Goal: Task Accomplishment & Management: Manage account settings

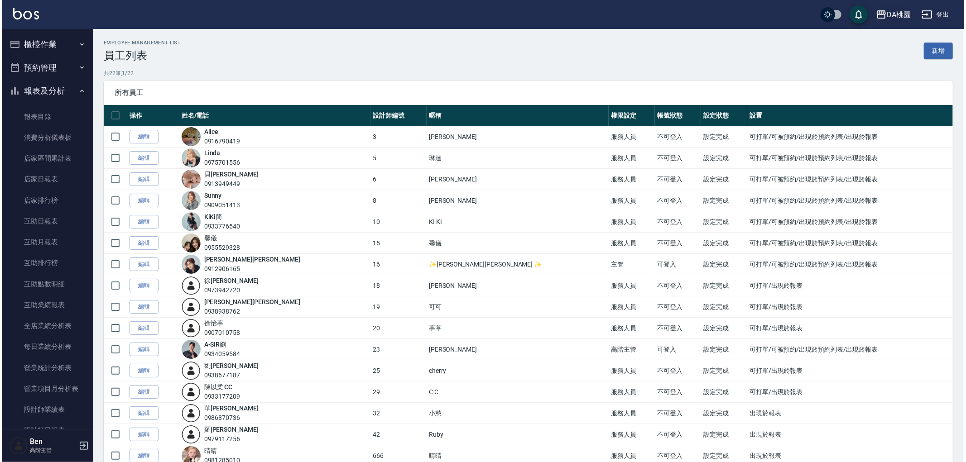
scroll to position [921, 0]
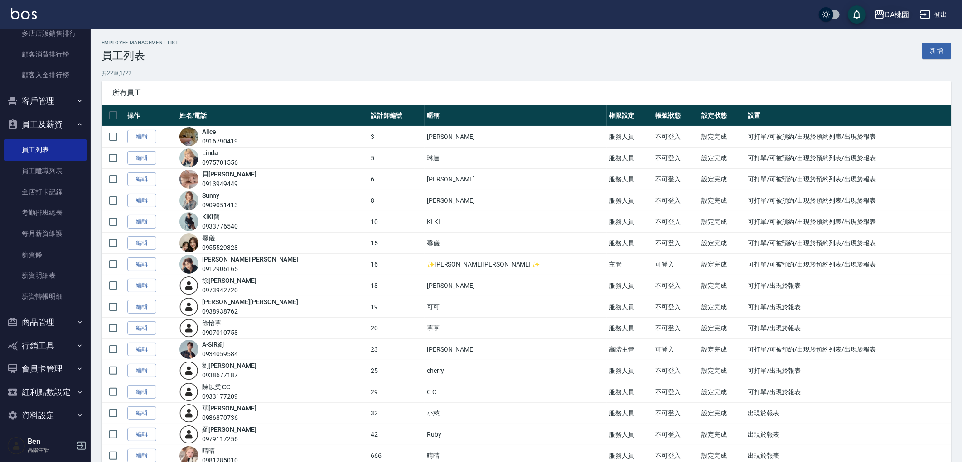
click at [908, 14] on div "DA桃園" at bounding box center [897, 14] width 24 height 11
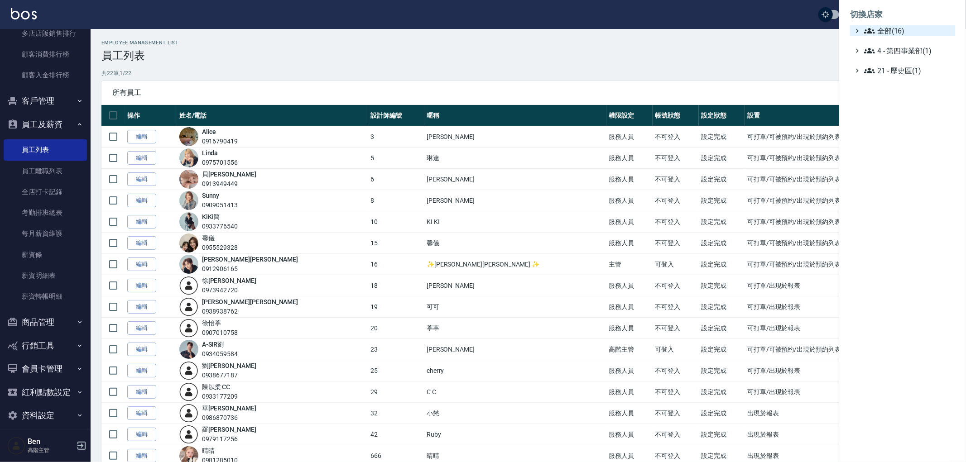
click at [901, 31] on span "全部(16)" at bounding box center [907, 30] width 87 height 11
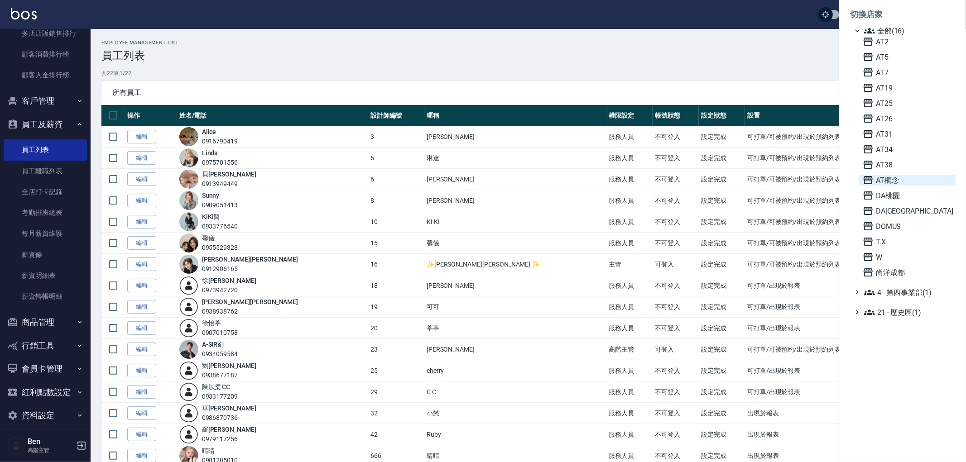
click at [913, 184] on span "AT概念" at bounding box center [907, 180] width 89 height 11
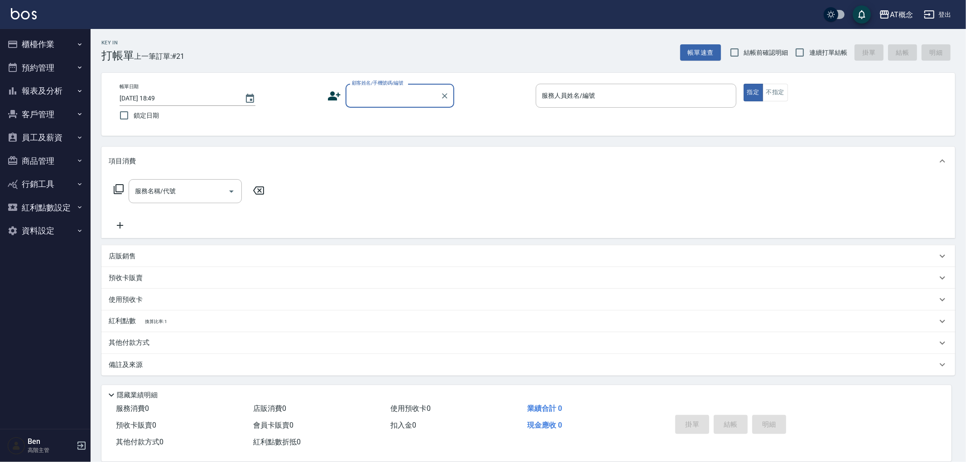
click at [54, 136] on button "員工及薪資" at bounding box center [45, 138] width 83 height 24
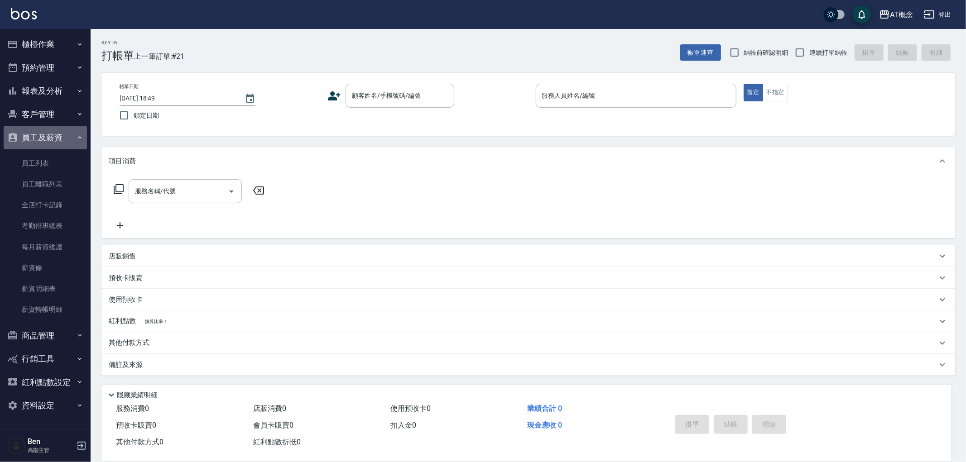
click at [54, 136] on button "員工及薪資" at bounding box center [45, 138] width 83 height 24
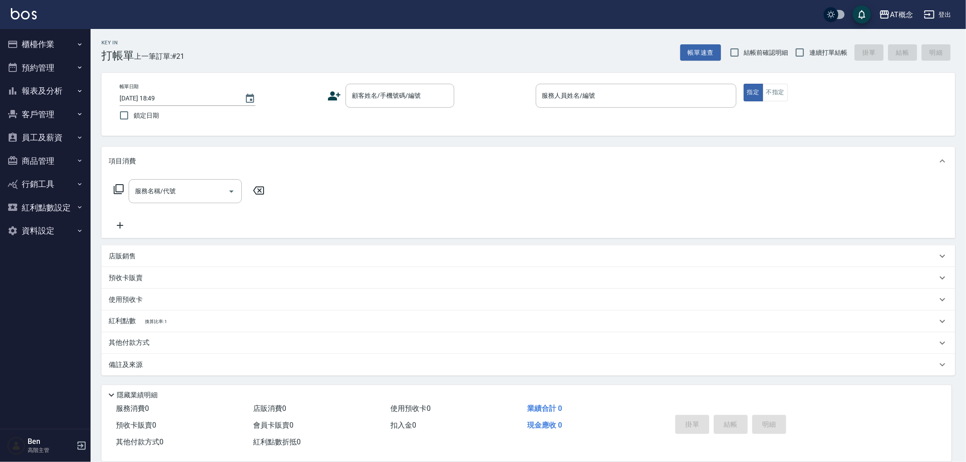
click at [53, 93] on button "報表及分析" at bounding box center [45, 91] width 83 height 24
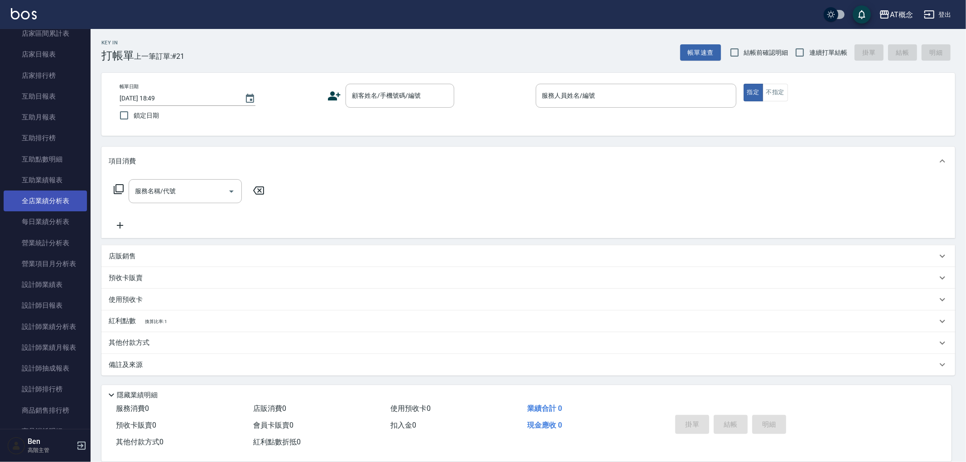
scroll to position [352, 0]
click at [60, 202] on link "商品消耗明細" at bounding box center [45, 204] width 83 height 21
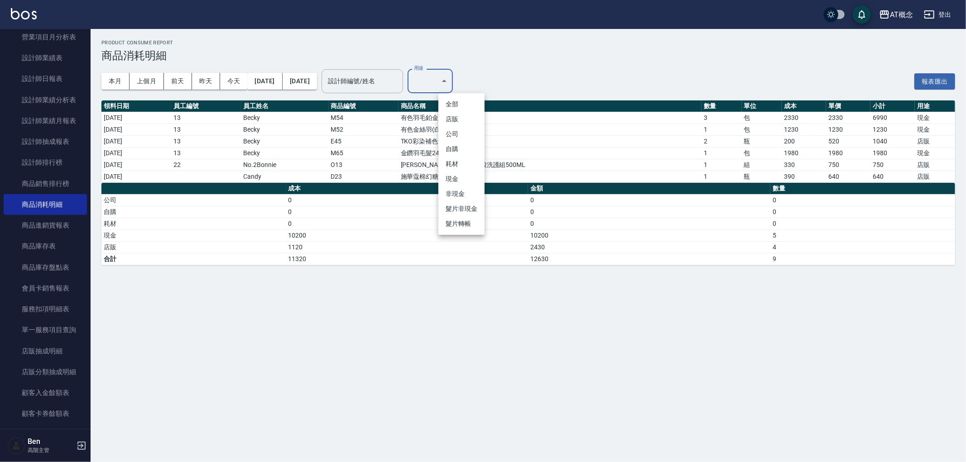
click at [463, 92] on body "AT概念 登出 櫃檯作業 打帳單 帳單列表 掛單列表 座位開單 營業儀表板 現金收支登錄 高階收支登錄 材料自購登錄 每日結帳 排班表 現場電腦打卡 掃碼打卡…" at bounding box center [483, 231] width 966 height 462
click at [566, 188] on div at bounding box center [483, 231] width 966 height 462
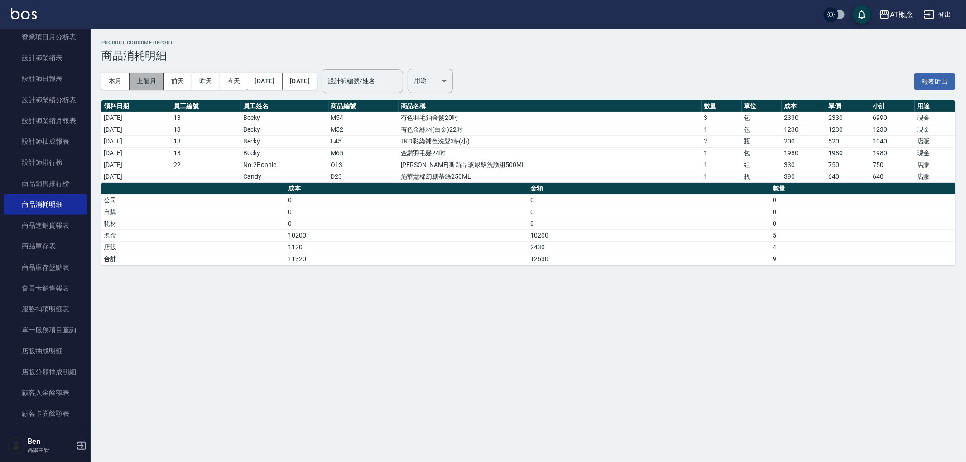
click at [155, 85] on button "上個月" at bounding box center [147, 81] width 34 height 17
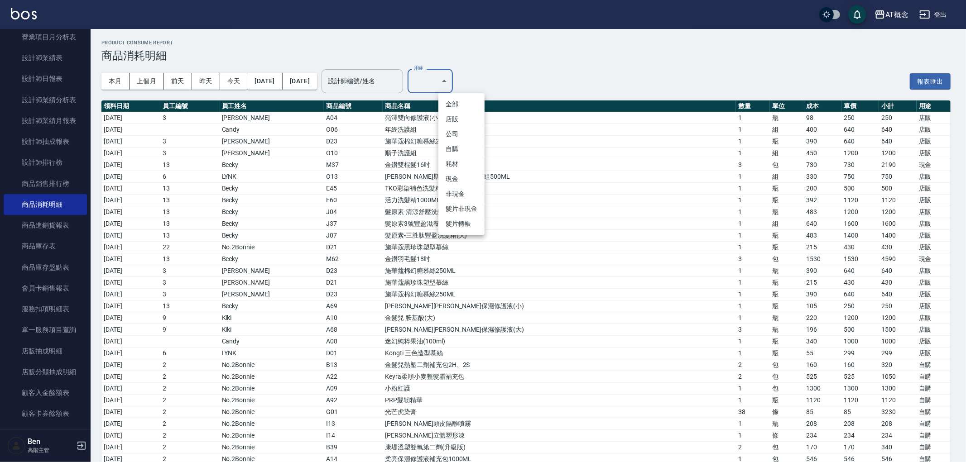
click at [450, 164] on li "耗材" at bounding box center [461, 164] width 46 height 15
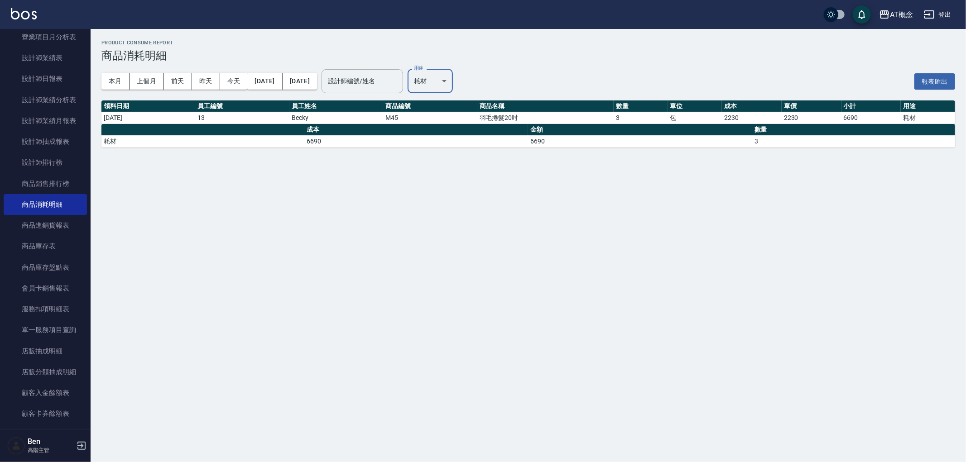
click at [462, 80] on body "AT概念 登出 櫃檯作業 打帳單 帳單列表 掛單列表 座位開單 營業儀表板 現金收支登錄 高階收支登錄 材料自購登錄 每日結帳 排班表 現場電腦打卡 掃碼打卡…" at bounding box center [483, 231] width 966 height 462
click at [461, 175] on li "現金" at bounding box center [461, 179] width 46 height 15
type input "現金"
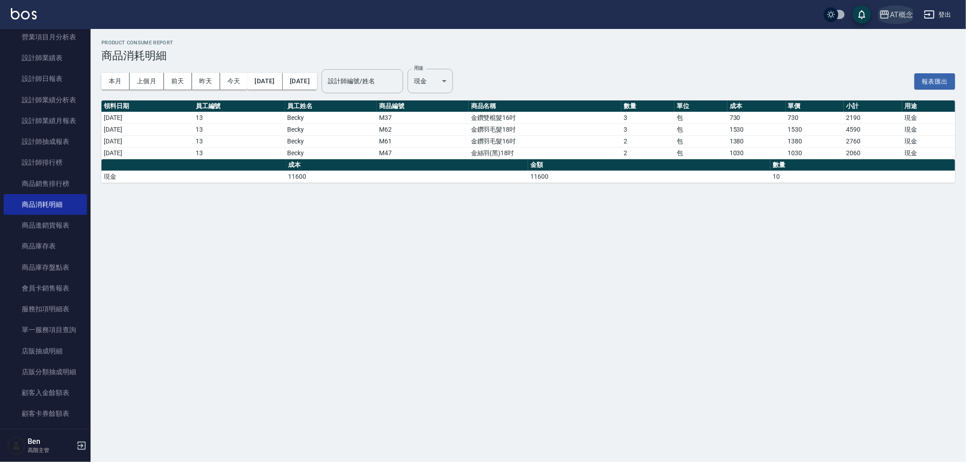
click at [902, 19] on div "AT概念" at bounding box center [901, 14] width 23 height 11
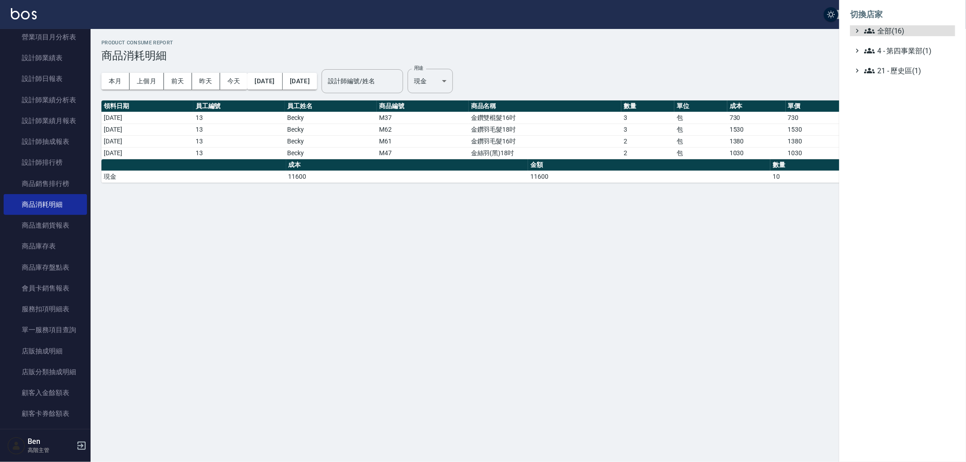
click at [901, 30] on span "全部(16)" at bounding box center [907, 30] width 87 height 11
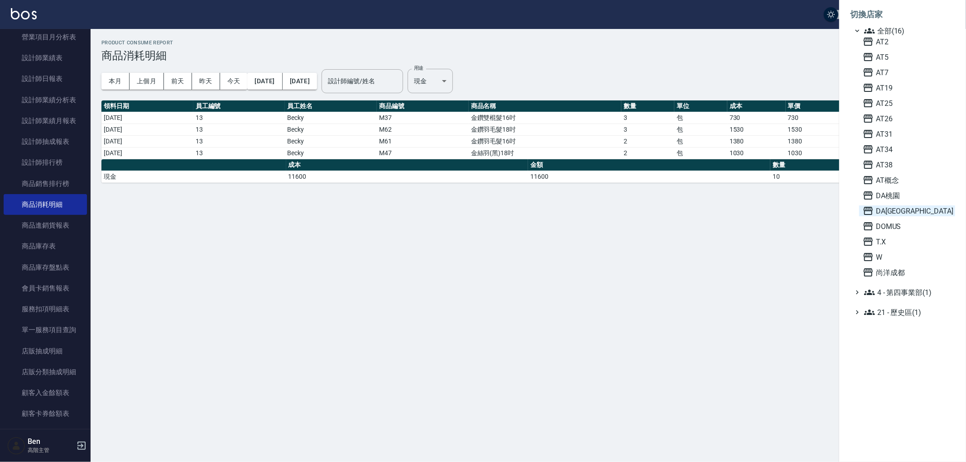
click at [904, 210] on span "DA[GEOGRAPHIC_DATA]" at bounding box center [907, 211] width 89 height 11
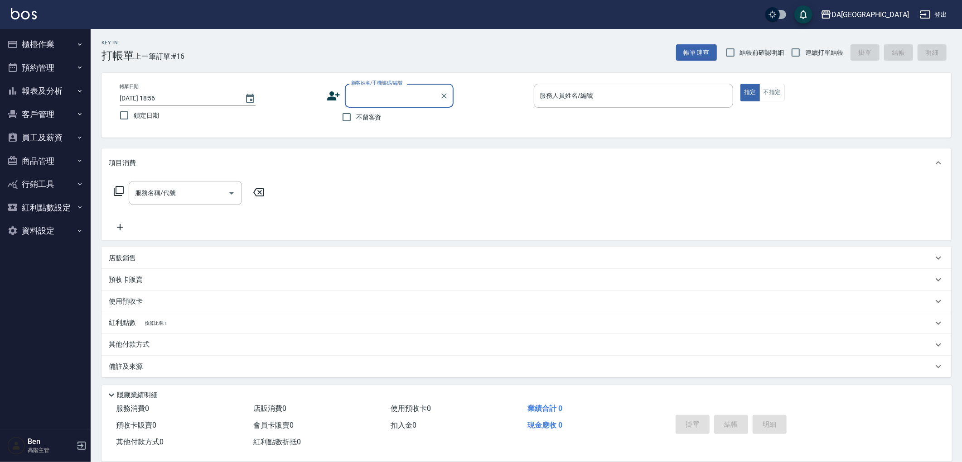
click at [58, 88] on button "報表及分析" at bounding box center [45, 91] width 83 height 24
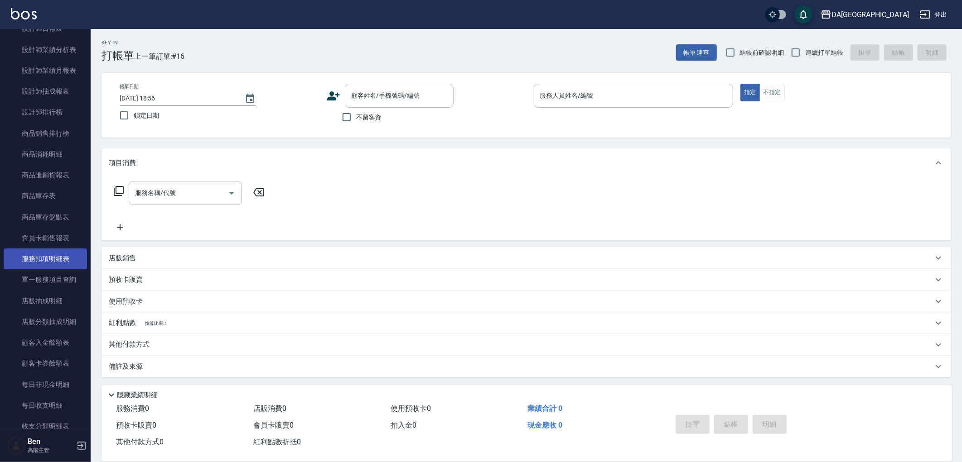
scroll to position [503, 0]
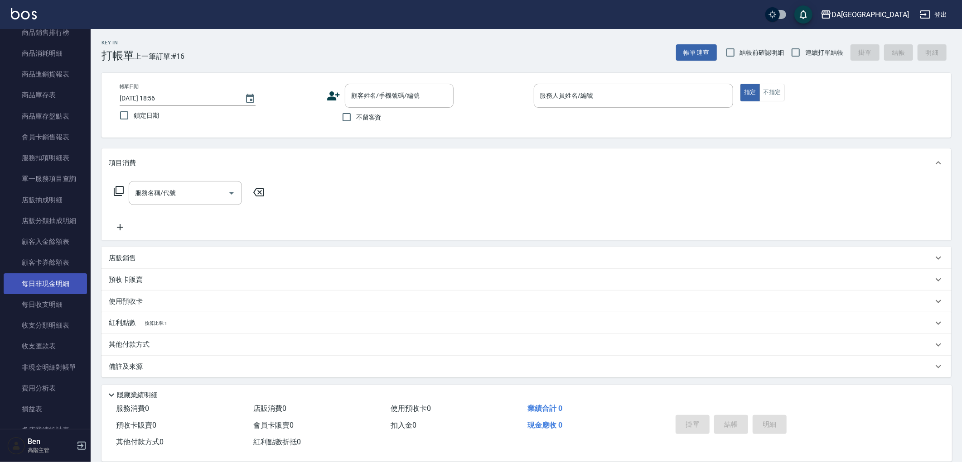
click at [56, 282] on link "每日非現金明細" at bounding box center [45, 284] width 83 height 21
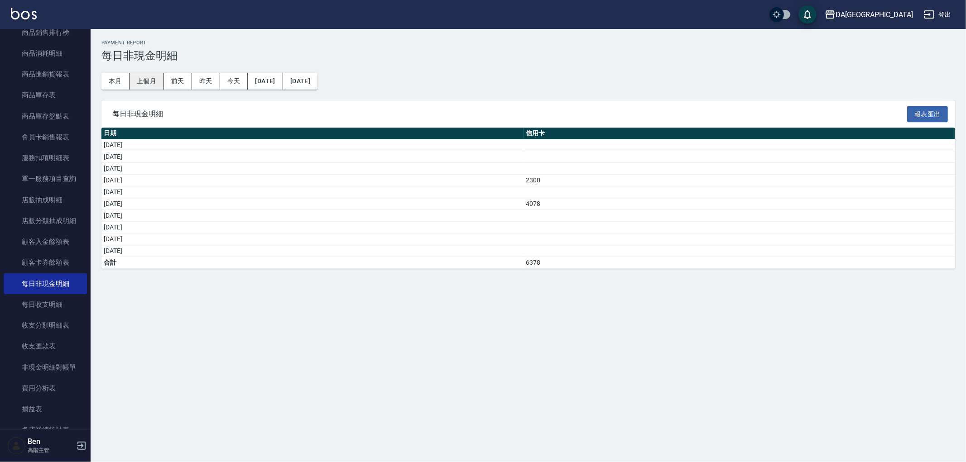
click at [141, 78] on button "上個月" at bounding box center [147, 81] width 34 height 17
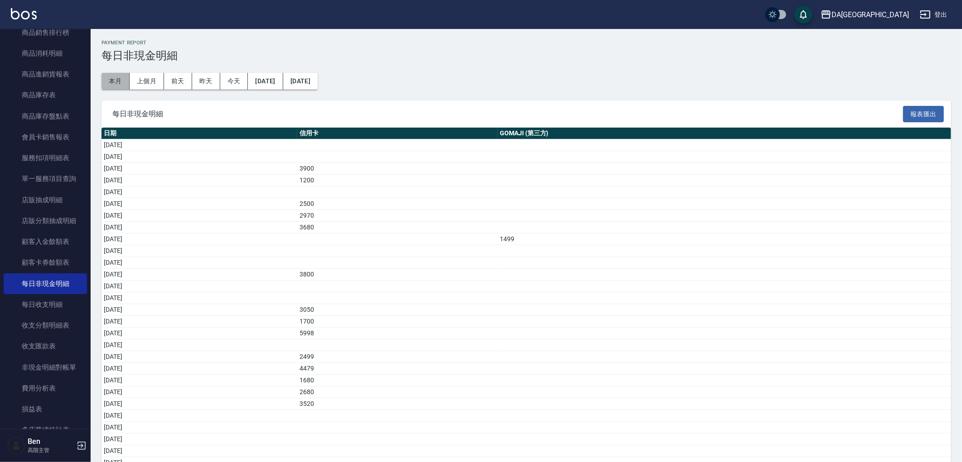
click at [116, 80] on button "本月" at bounding box center [115, 81] width 28 height 17
click at [898, 19] on div "DA蘆洲" at bounding box center [869, 14] width 77 height 11
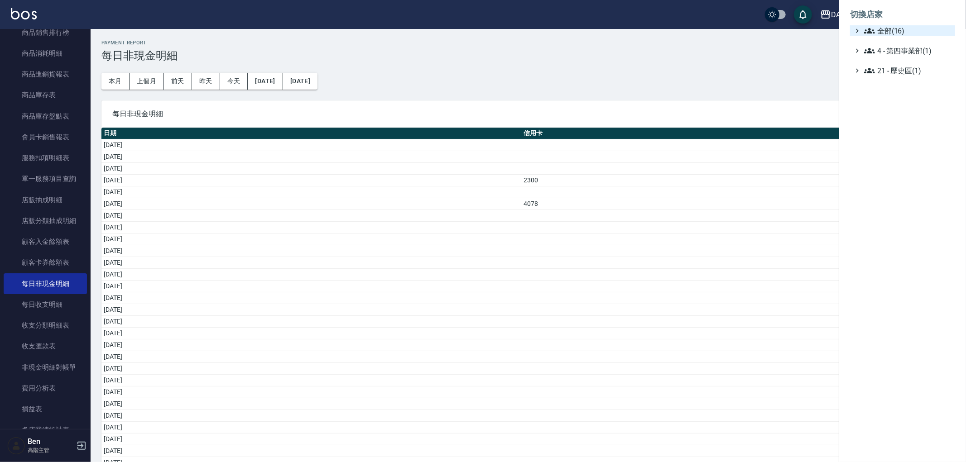
click at [897, 34] on span "全部(16)" at bounding box center [907, 30] width 87 height 11
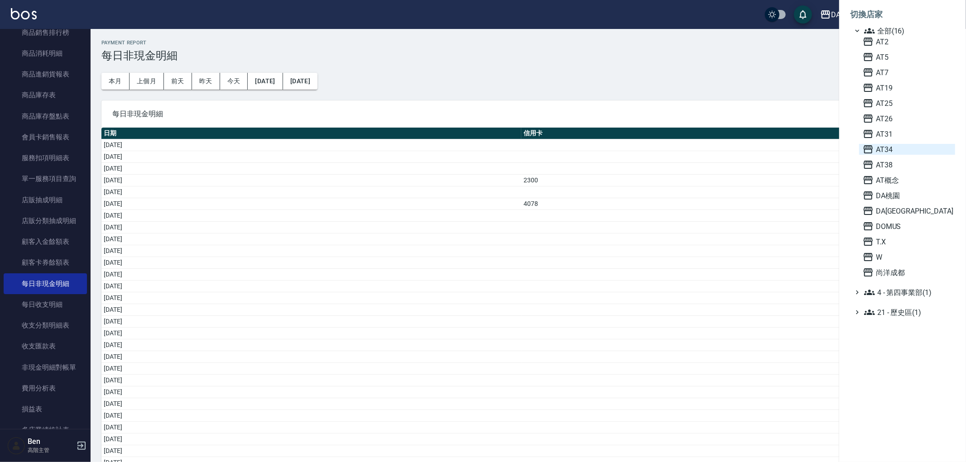
click at [896, 151] on span "AT34" at bounding box center [907, 149] width 89 height 11
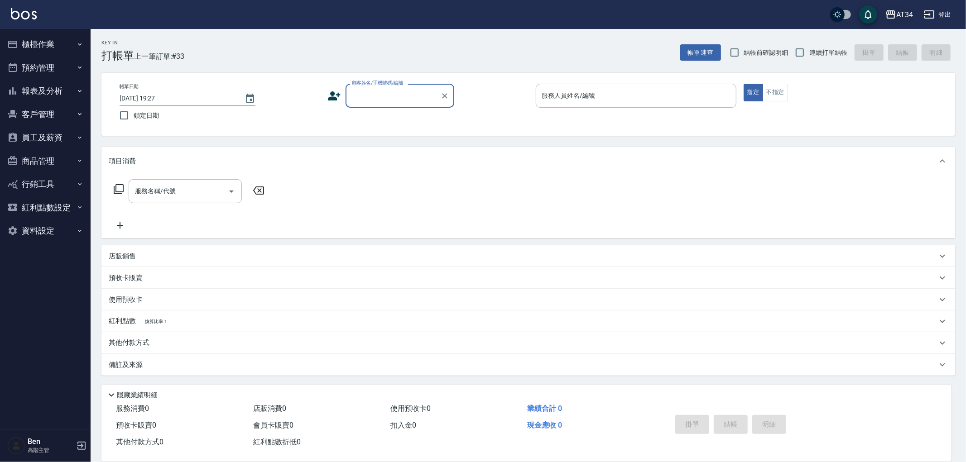
click at [903, 6] on button "AT34" at bounding box center [899, 14] width 35 height 19
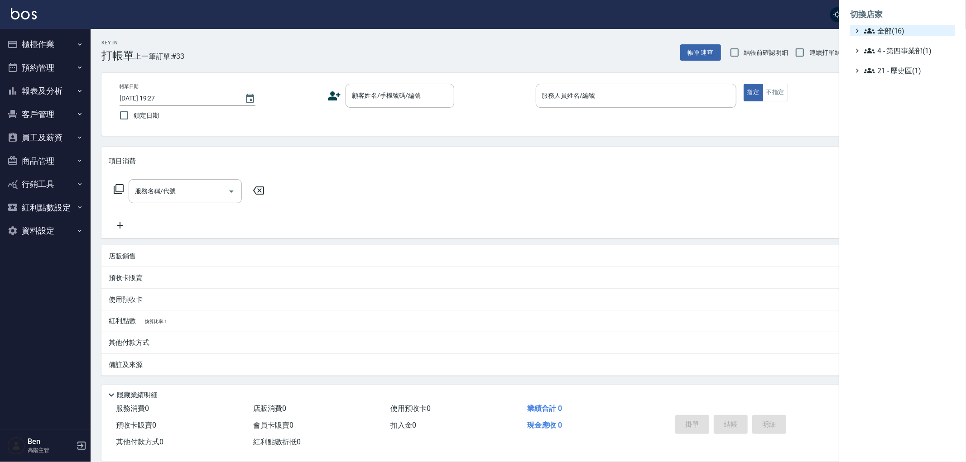
click at [904, 29] on span "全部(16)" at bounding box center [907, 30] width 87 height 11
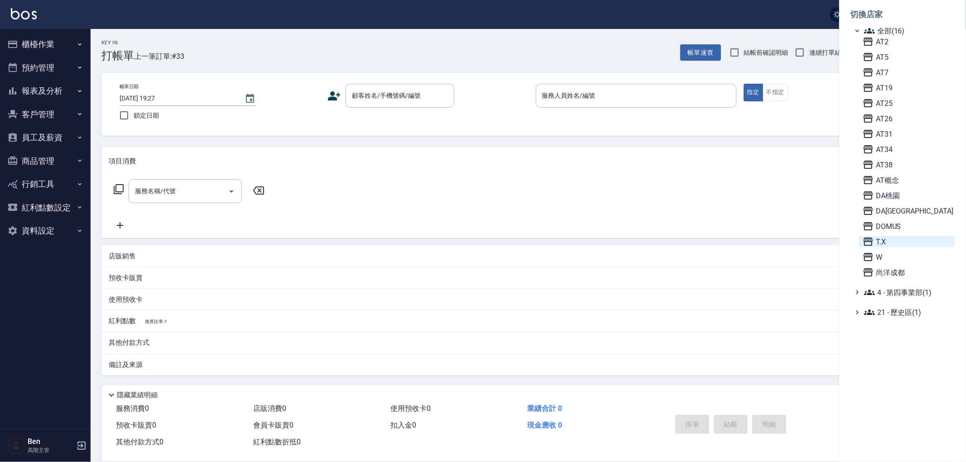
click at [905, 238] on span "T.X" at bounding box center [907, 241] width 89 height 11
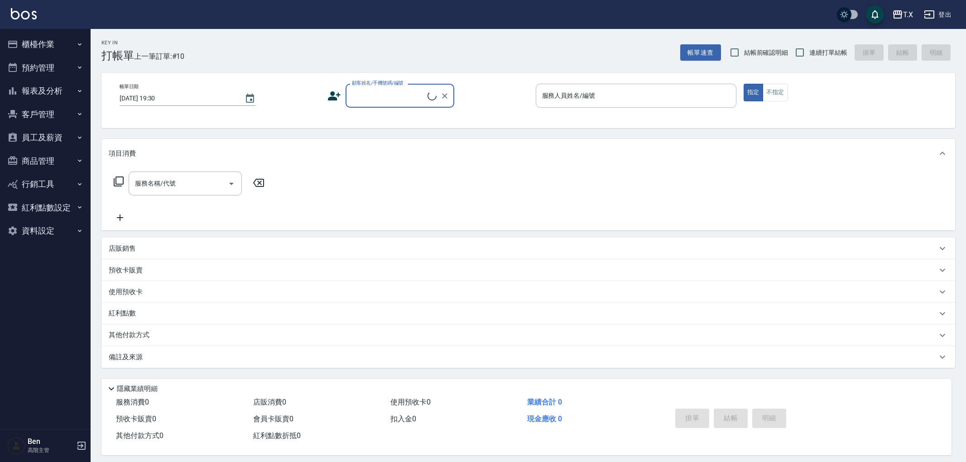
click at [56, 84] on button "報表及分析" at bounding box center [45, 91] width 83 height 24
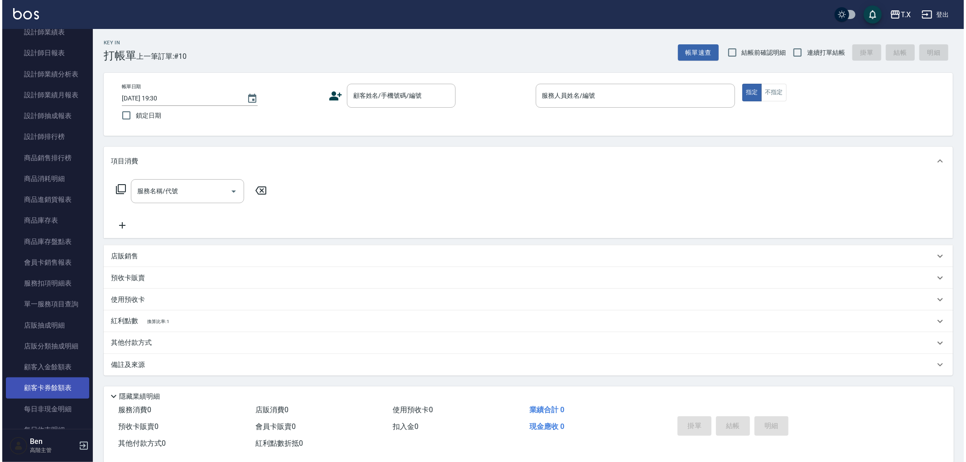
scroll to position [352, 0]
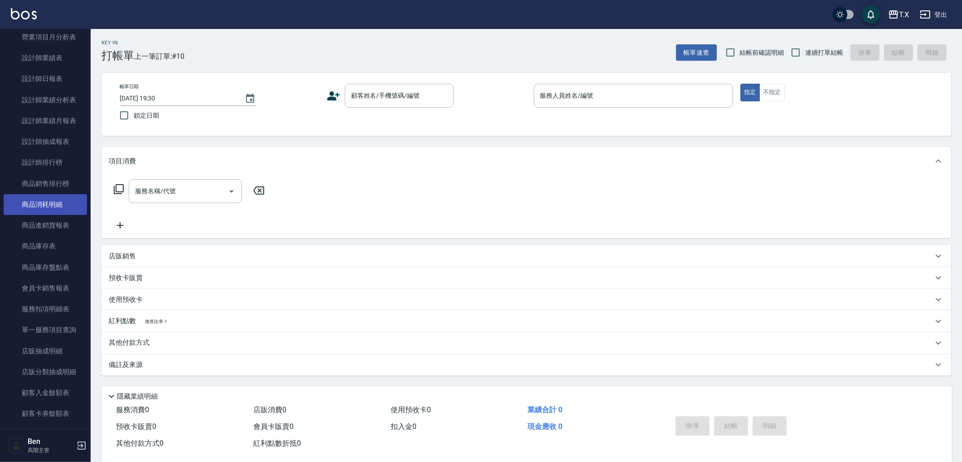
click at [48, 205] on link "商品消耗明細" at bounding box center [45, 204] width 83 height 21
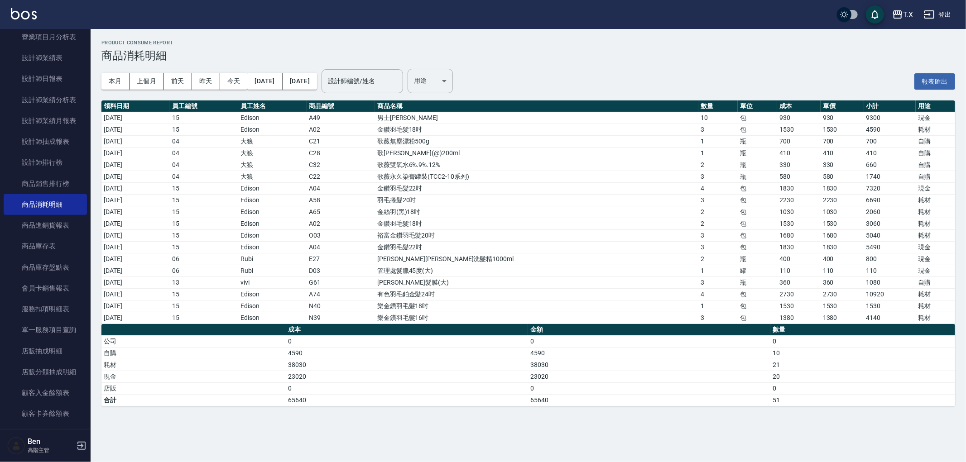
scroll to position [702, 0]
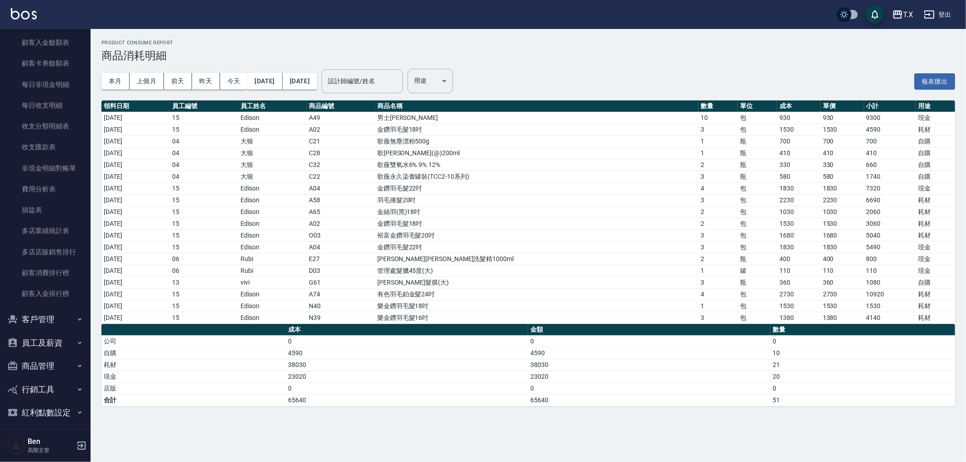
click at [912, 16] on div "T.X" at bounding box center [908, 14] width 10 height 11
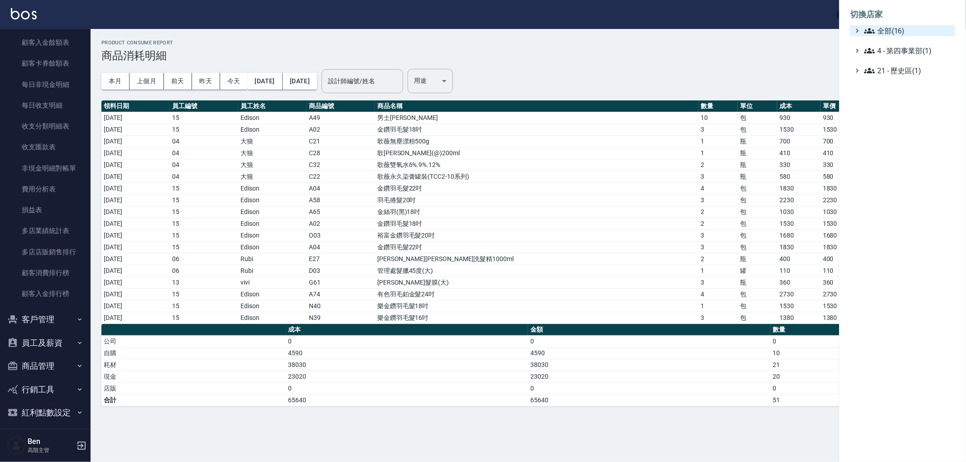
click at [910, 33] on span "全部(16)" at bounding box center [907, 30] width 87 height 11
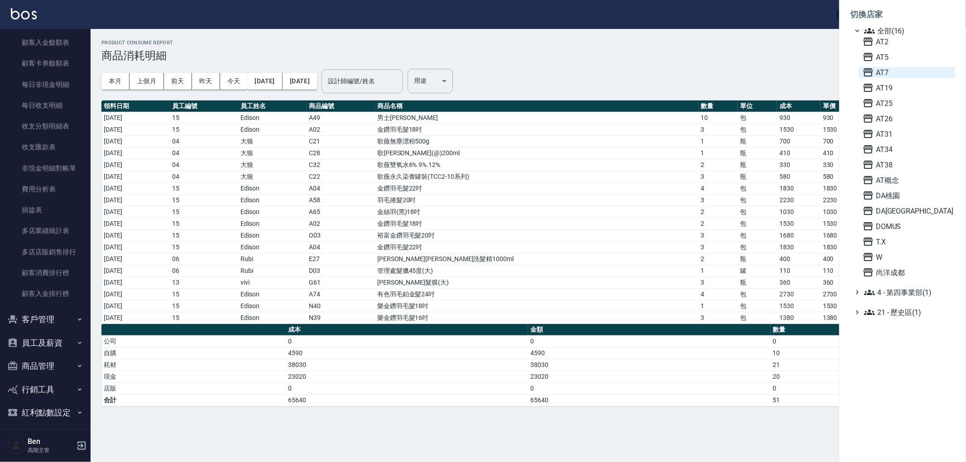
click at [889, 69] on span "AT7" at bounding box center [907, 72] width 89 height 11
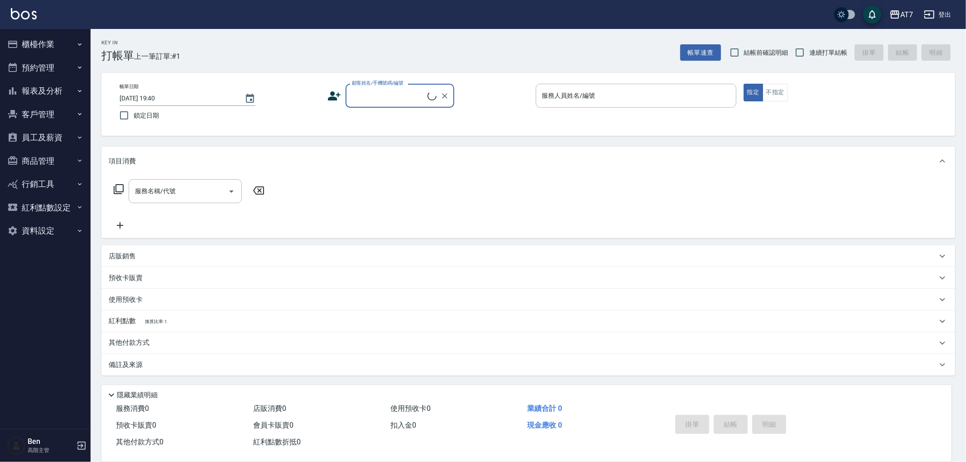
click at [38, 96] on button "報表及分析" at bounding box center [45, 91] width 83 height 24
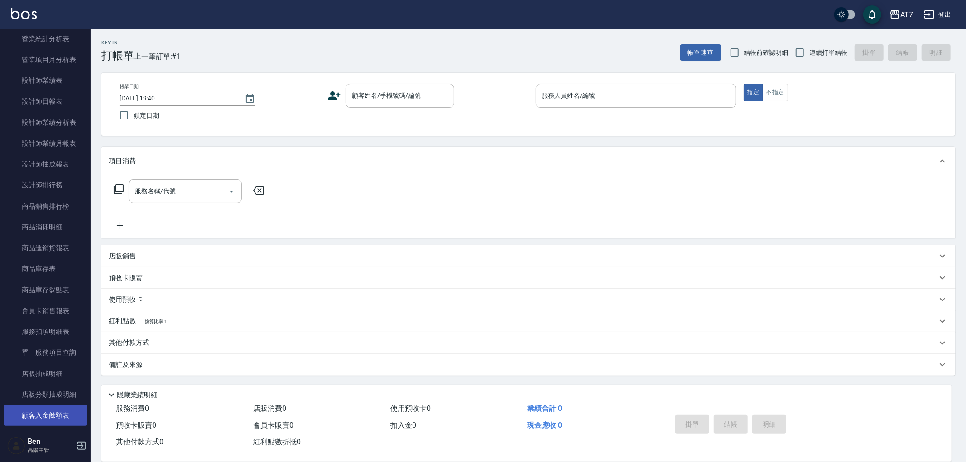
scroll to position [302, 0]
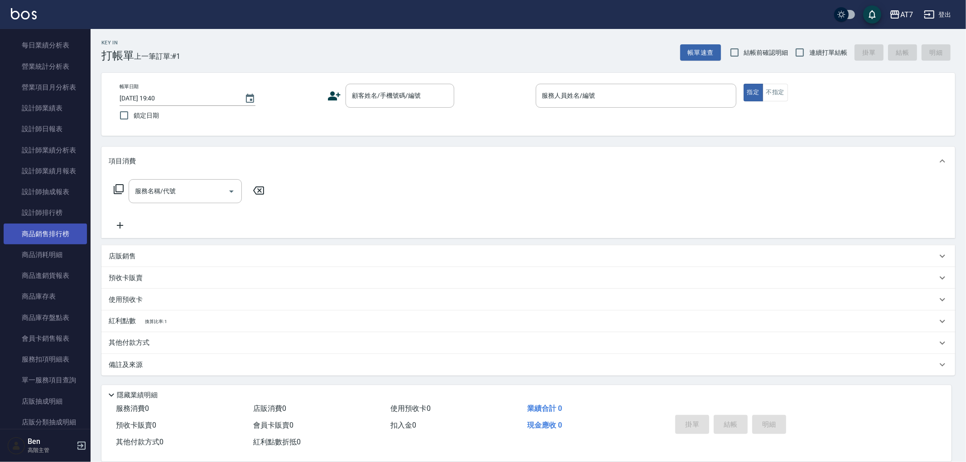
click at [58, 243] on link "商品銷售排行榜" at bounding box center [45, 234] width 83 height 21
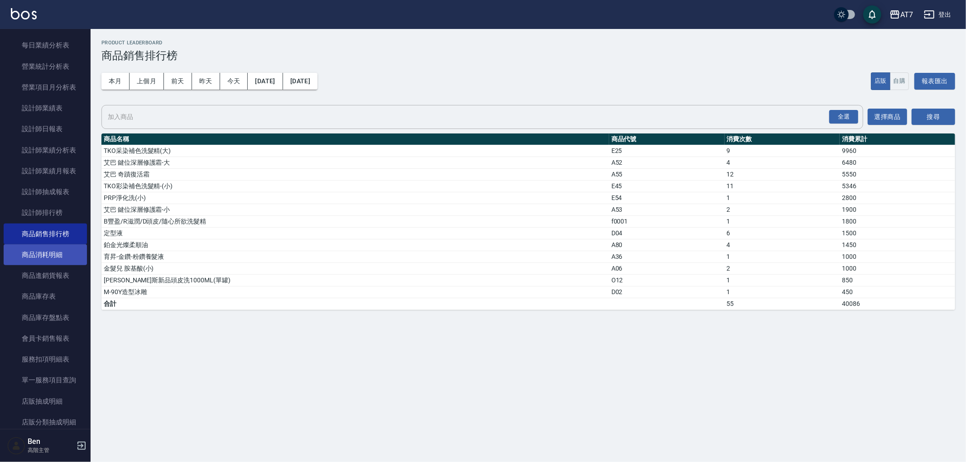
click at [52, 254] on link "商品消耗明細" at bounding box center [45, 255] width 83 height 21
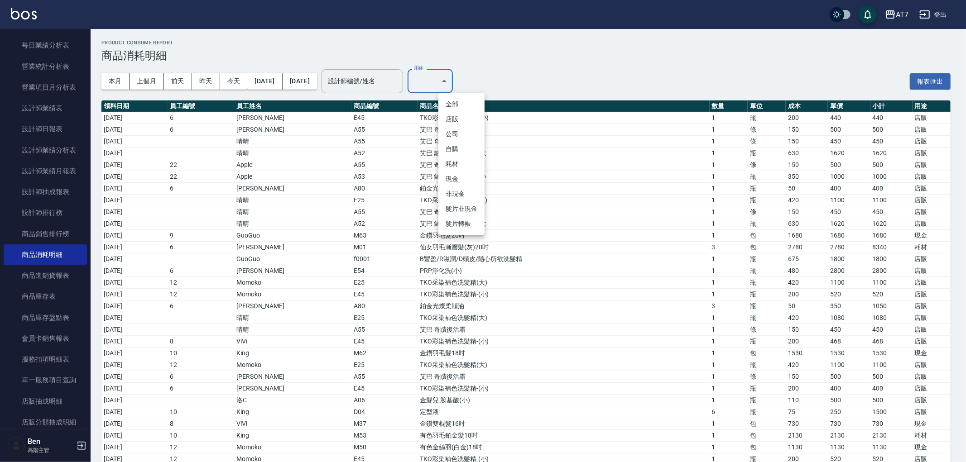
click at [460, 87] on body "AT7 登出 櫃檯作業 打帳單 帳單列表 掛單列表 座位開單 營業儀表板 現金收支登錄 高階收支登錄 材料自購登錄 每日結帳 排班表 現場電腦打卡 掃碼打卡 …" at bounding box center [483, 462] width 966 height 924
click at [470, 175] on li "現金" at bounding box center [461, 179] width 46 height 15
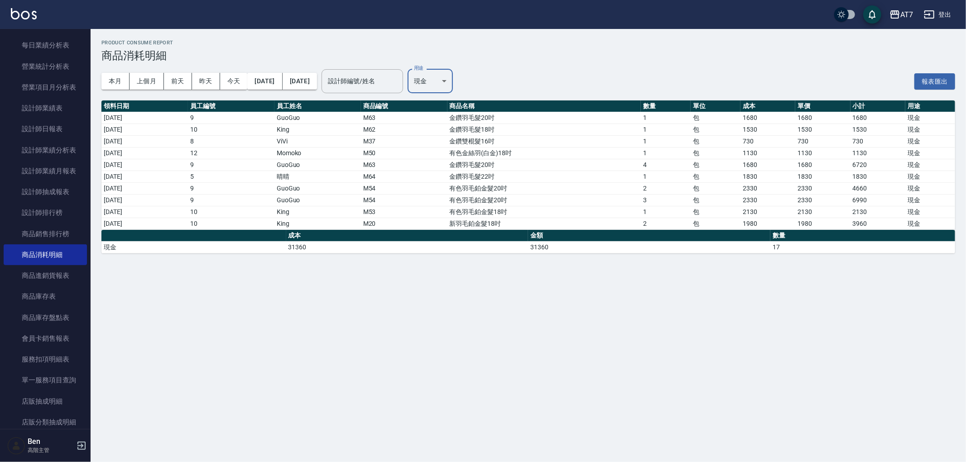
click at [464, 74] on body "AT7 登出 櫃檯作業 打帳單 帳單列表 掛單列表 座位開單 營業儀表板 現金收支登錄 高階收支登錄 材料自購登錄 每日結帳 排班表 現場電腦打卡 掃碼打卡 …" at bounding box center [483, 231] width 966 height 462
click at [462, 157] on li "耗材" at bounding box center [461, 164] width 46 height 15
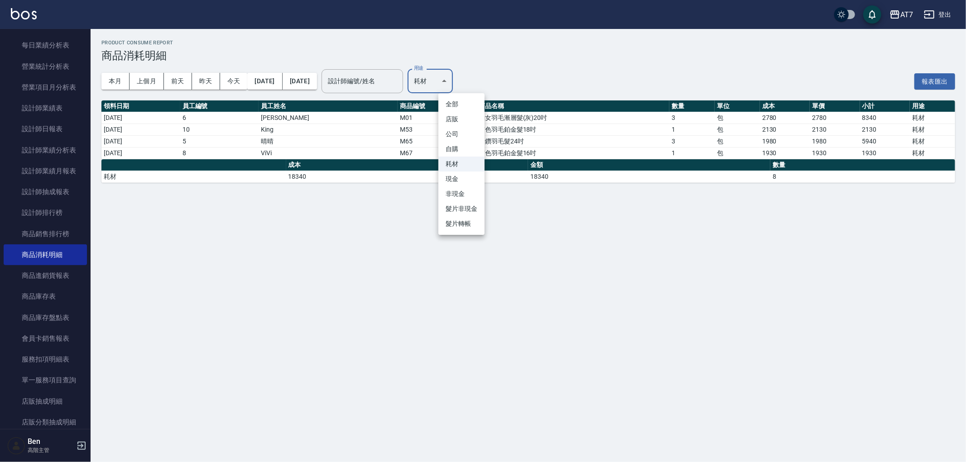
click at [465, 70] on body "AT7 登出 櫃檯作業 打帳單 帳單列表 掛單列表 座位開單 營業儀表板 現金收支登錄 高階收支登錄 材料自購登錄 每日結帳 排班表 現場電腦打卡 掃碼打卡 …" at bounding box center [483, 231] width 966 height 462
click at [457, 182] on li "現金" at bounding box center [461, 179] width 46 height 15
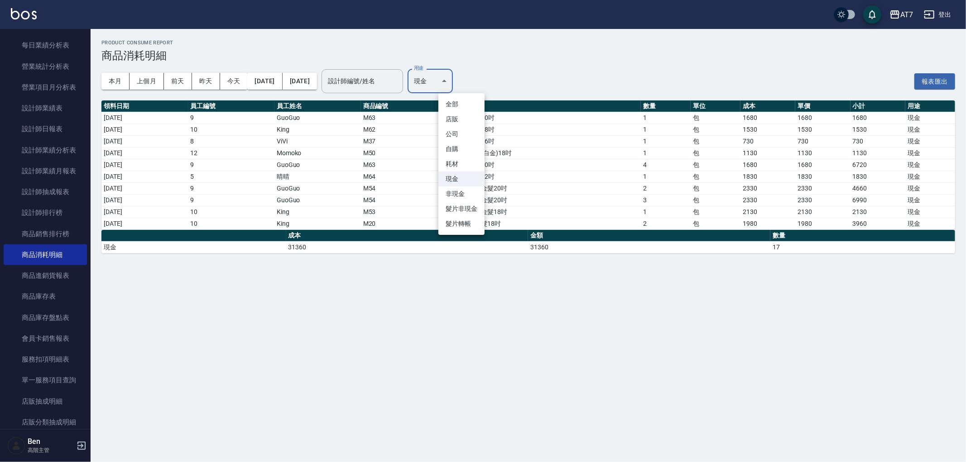
click at [477, 76] on body "AT7 登出 櫃檯作業 打帳單 帳單列表 掛單列表 座位開單 營業儀表板 現金收支登錄 高階收支登錄 材料自購登錄 每日結帳 排班表 現場電腦打卡 掃碼打卡 …" at bounding box center [483, 231] width 966 height 462
click at [468, 162] on li "耗材" at bounding box center [461, 164] width 46 height 15
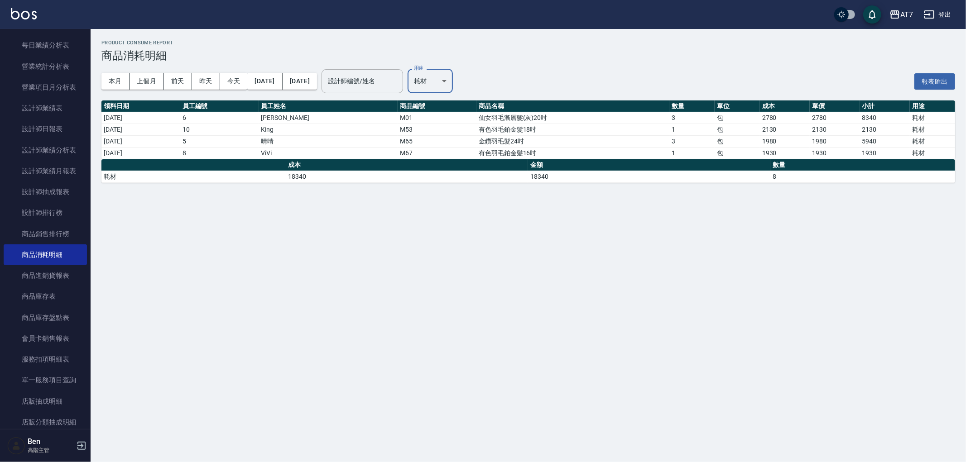
type input "耗材"
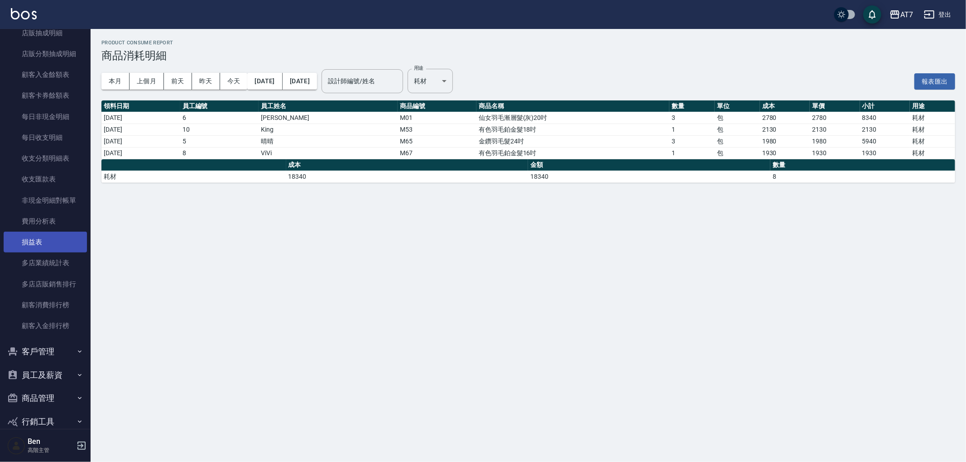
scroll to position [731, 0]
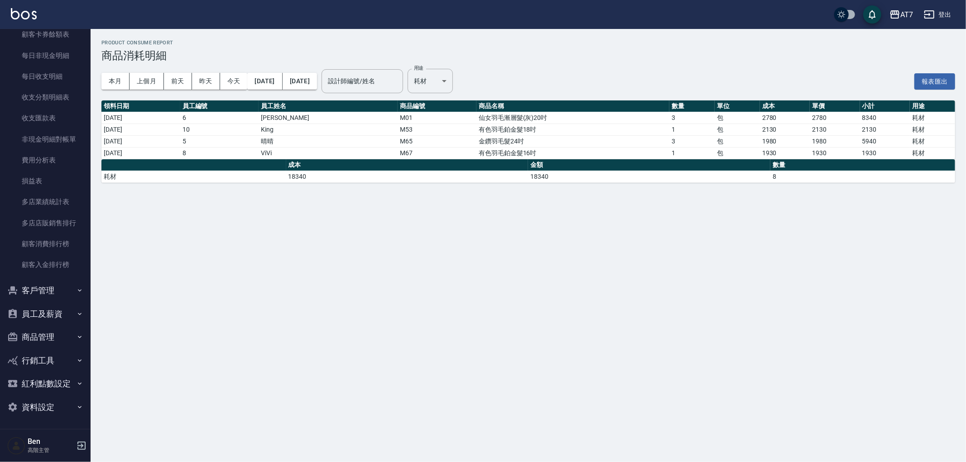
click at [41, 316] on button "員工及薪資" at bounding box center [45, 315] width 83 height 24
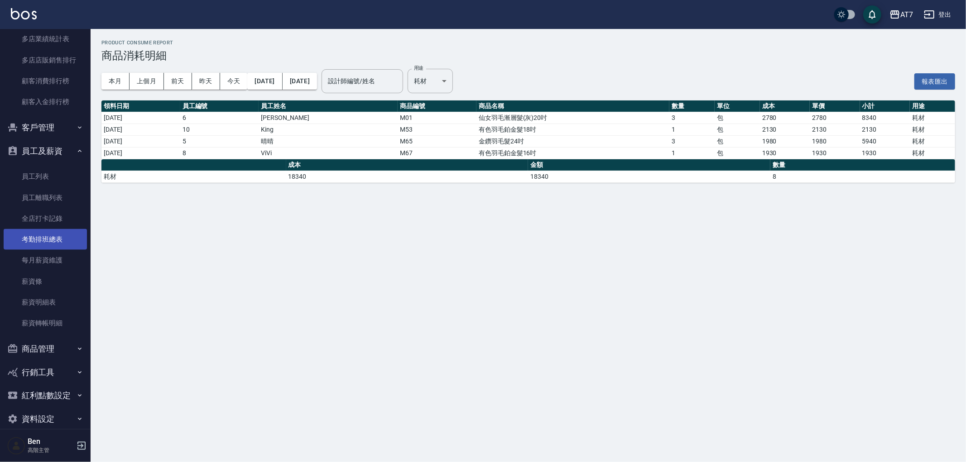
scroll to position [906, 0]
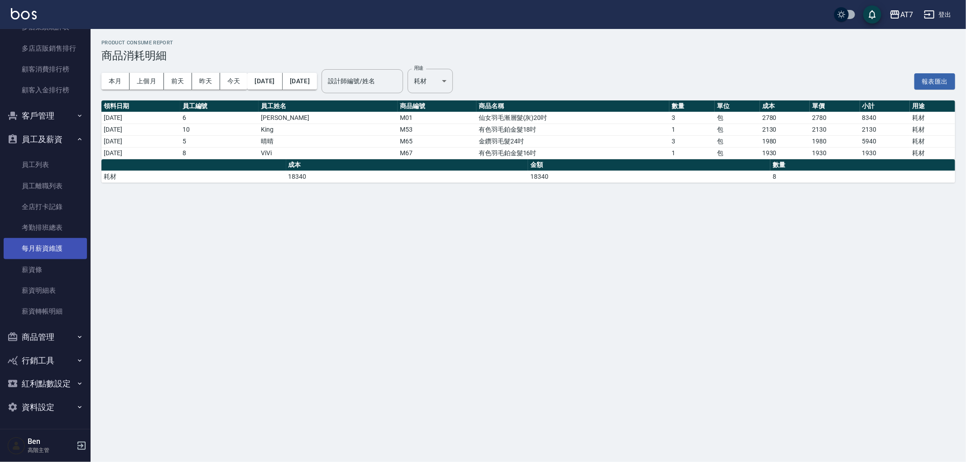
click at [37, 249] on link "每月薪資維護" at bounding box center [45, 248] width 83 height 21
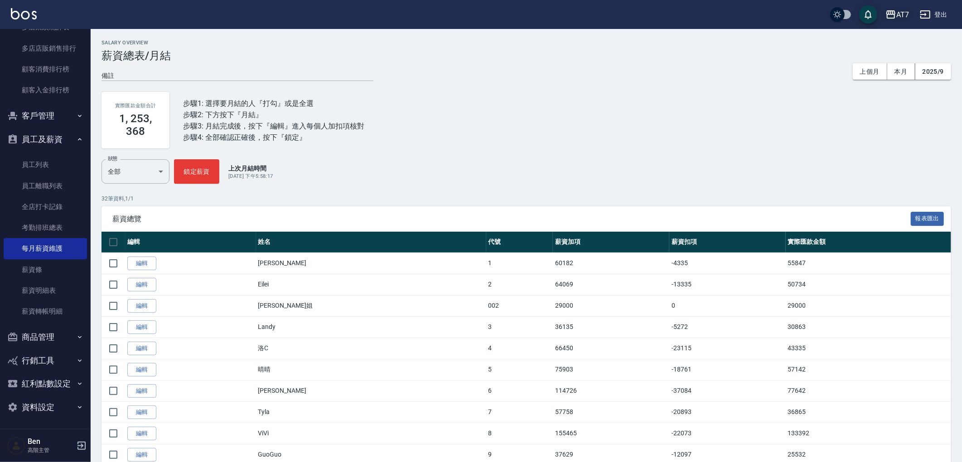
click at [896, 19] on div "AT7" at bounding box center [902, 14] width 13 height 11
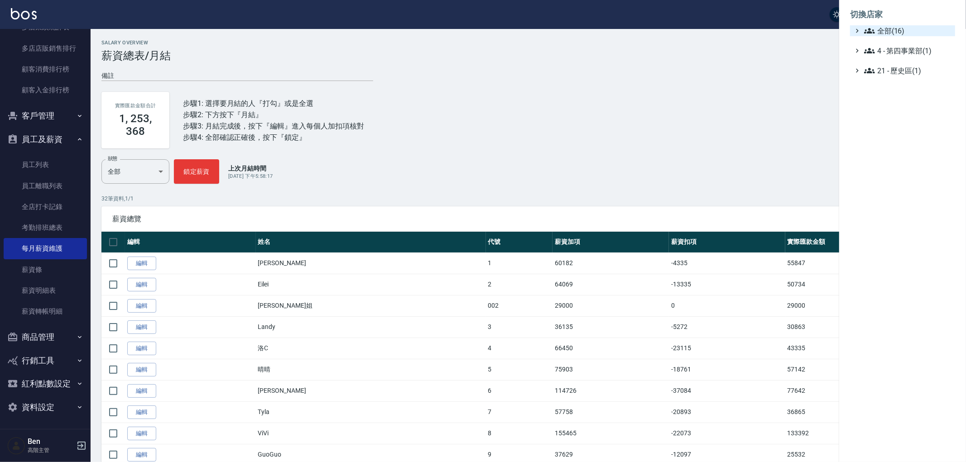
click at [898, 30] on span "全部(16)" at bounding box center [907, 30] width 87 height 11
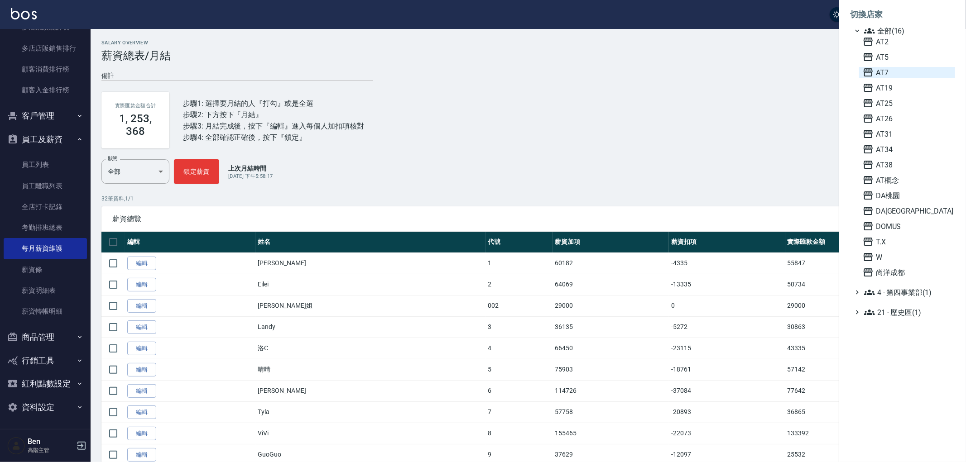
click at [896, 71] on span "AT7" at bounding box center [907, 72] width 89 height 11
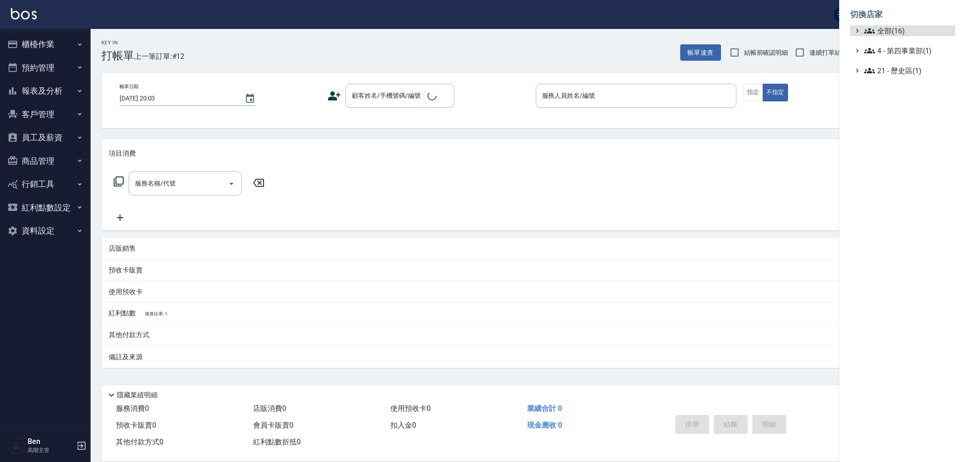
click at [911, 27] on span "全部(16)" at bounding box center [907, 30] width 87 height 11
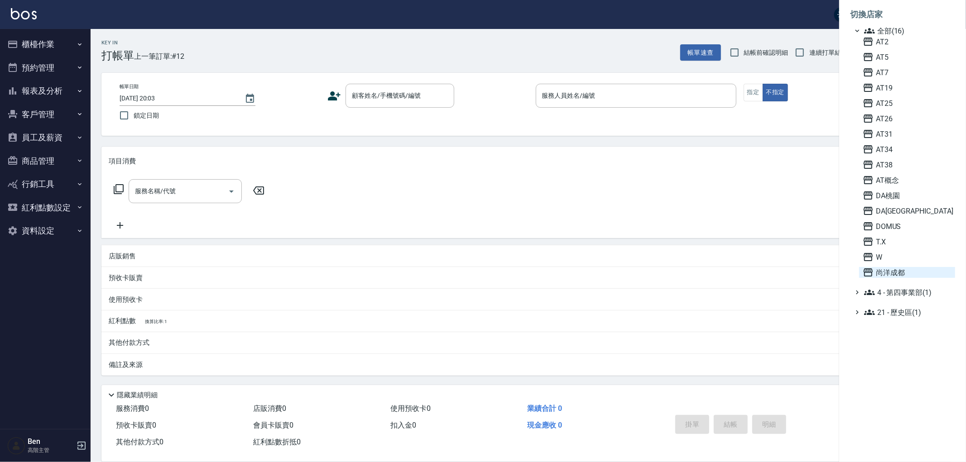
click at [920, 267] on span "尚洋成都" at bounding box center [907, 272] width 89 height 11
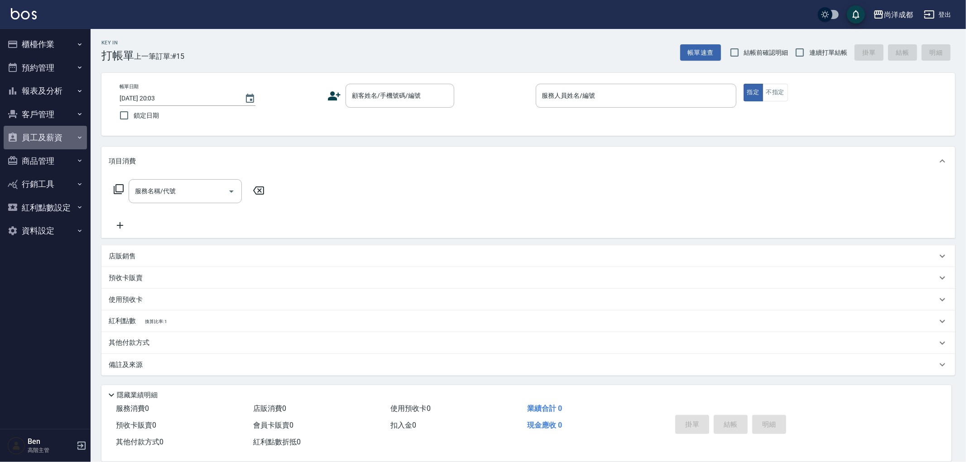
click at [51, 143] on button "員工及薪資" at bounding box center [45, 138] width 83 height 24
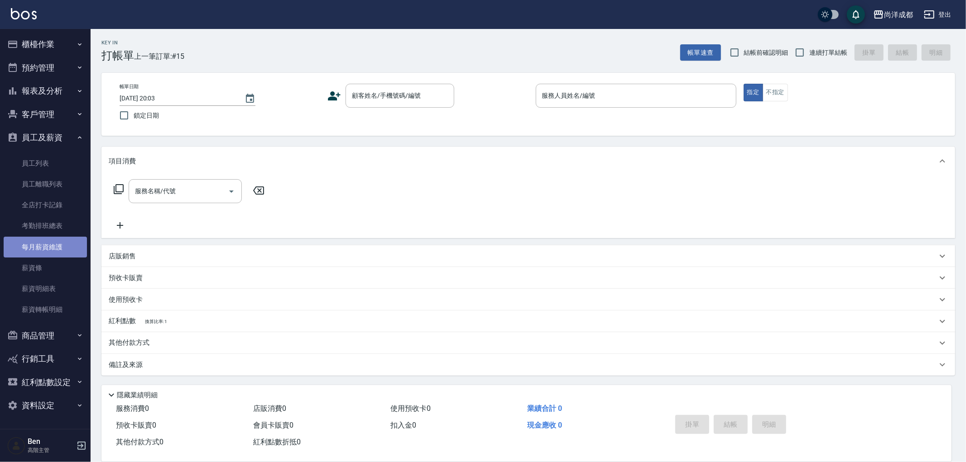
click at [56, 238] on link "每月薪資維護" at bounding box center [45, 247] width 83 height 21
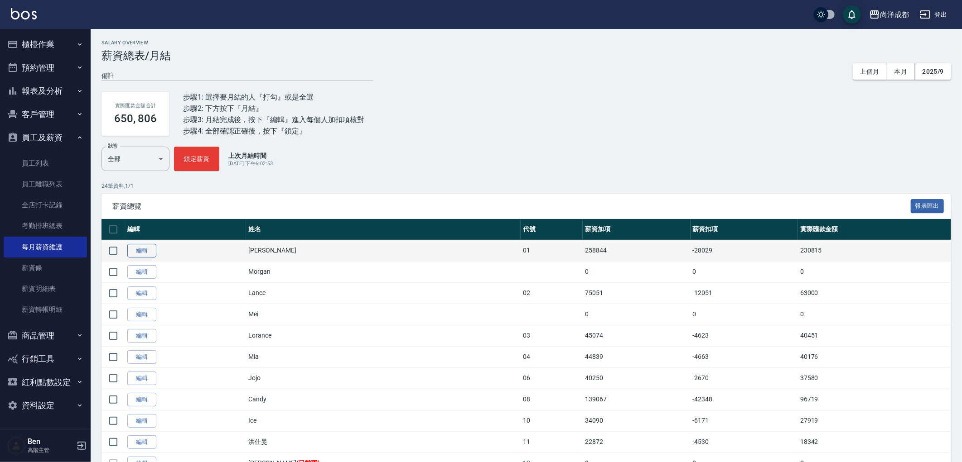
click at [148, 250] on link "編輯" at bounding box center [141, 251] width 29 height 14
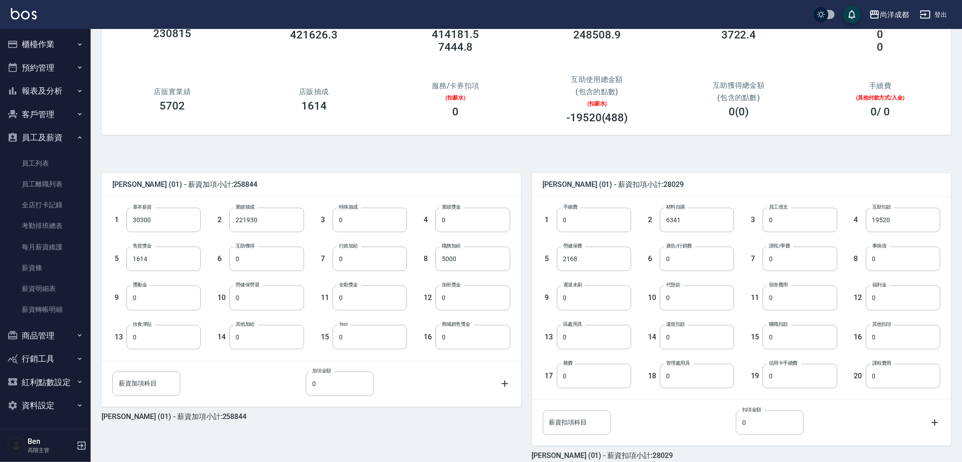
scroll to position [25, 0]
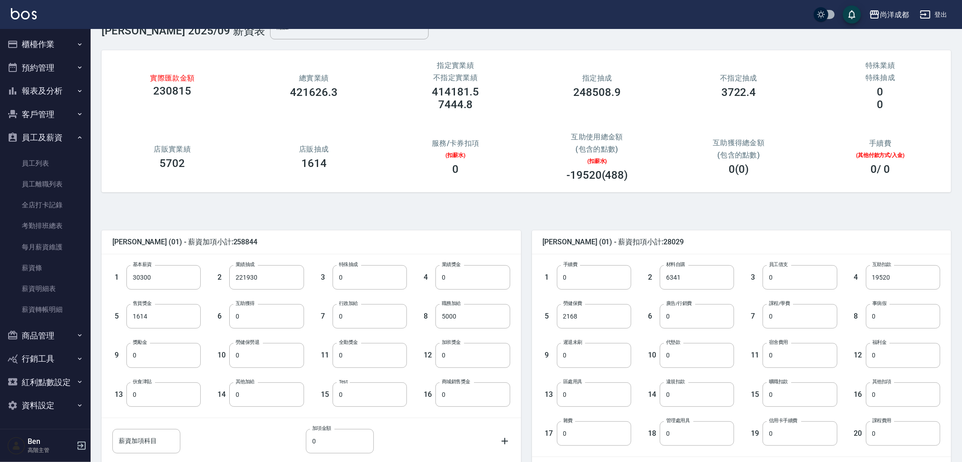
click at [768, 182] on div "互助獲得總金額 (包含的點數) 0(0)" at bounding box center [739, 157] width 142 height 59
click at [907, 281] on input "19520" at bounding box center [902, 277] width 74 height 24
click at [876, 211] on div "[PERSON_NAME] (01) - 薪資加項小計:258844 1 基本薪資 30300 基本薪資 2 業績抽成 221930 業績抽成 3 特殊抽成 …" at bounding box center [522, 377] width 856 height 349
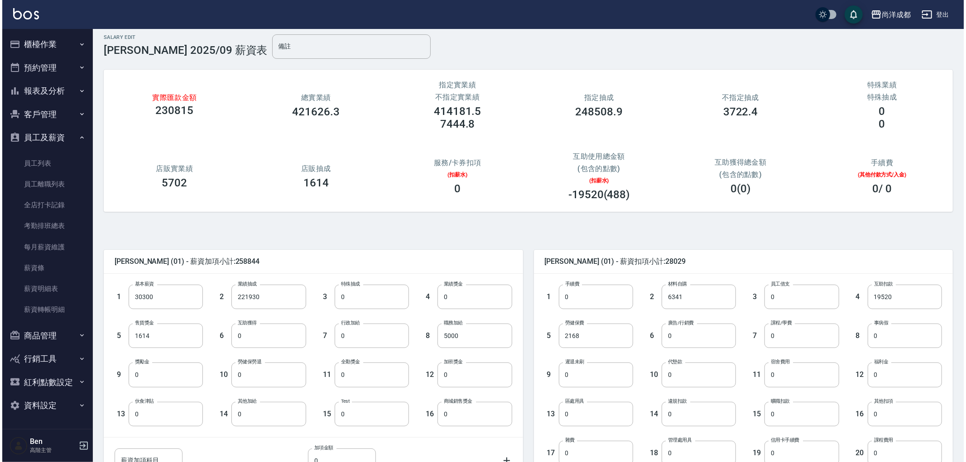
scroll to position [0, 0]
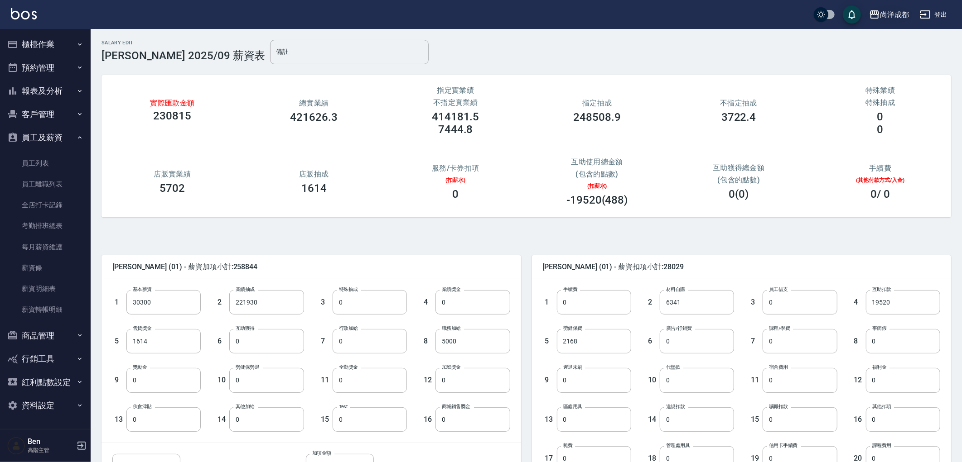
click at [888, 14] on div "尚洋成都" at bounding box center [894, 14] width 29 height 11
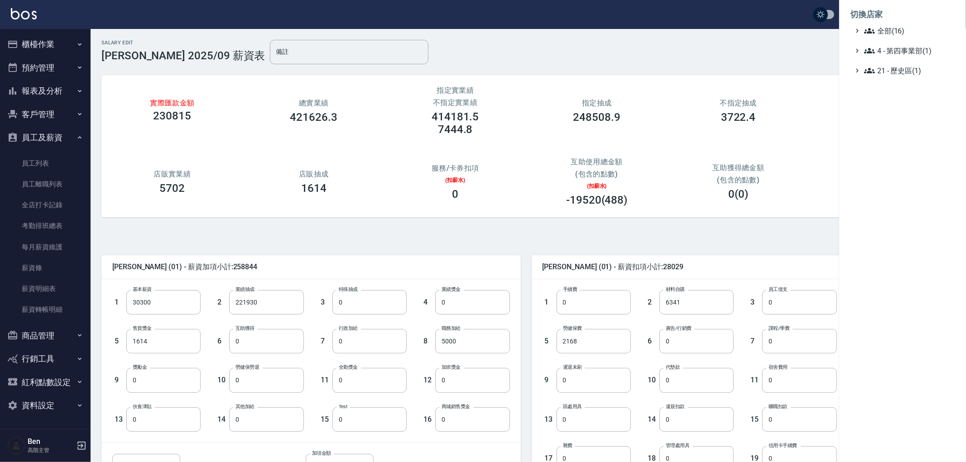
click at [888, 32] on span "全部(16)" at bounding box center [907, 30] width 87 height 11
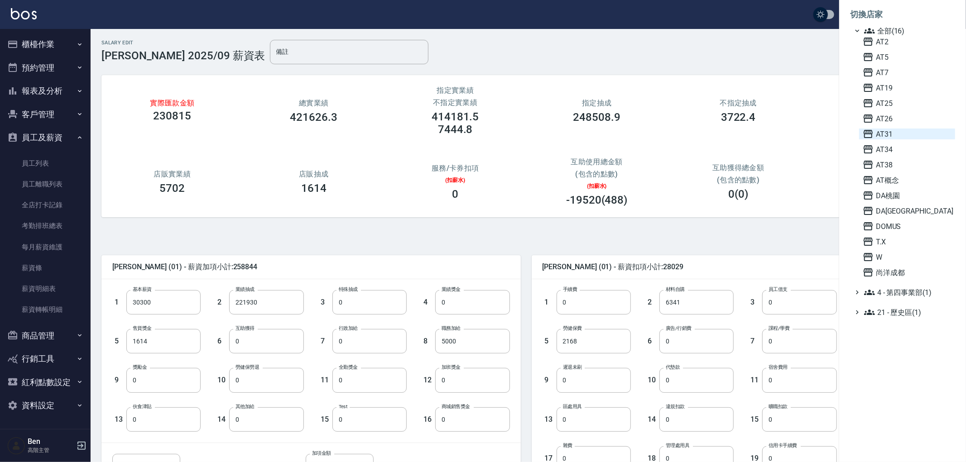
click at [898, 129] on span "AT31" at bounding box center [907, 134] width 89 height 11
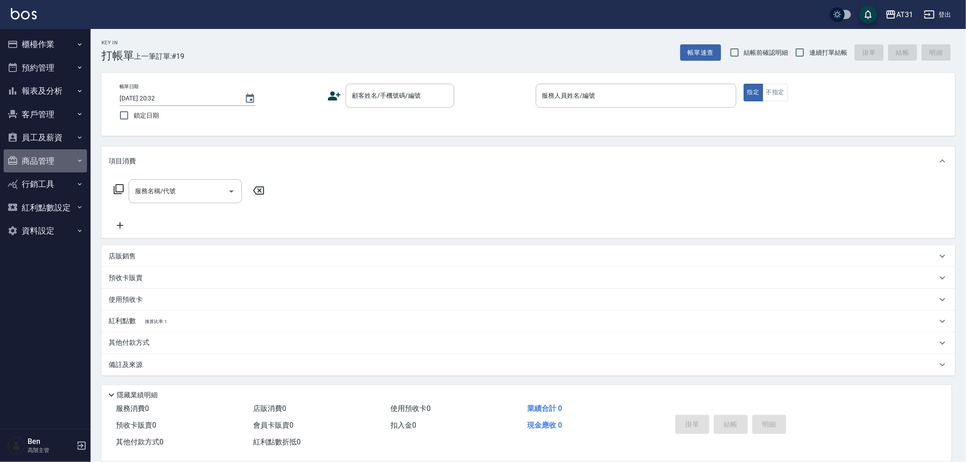
click at [48, 157] on button "商品管理" at bounding box center [45, 161] width 83 height 24
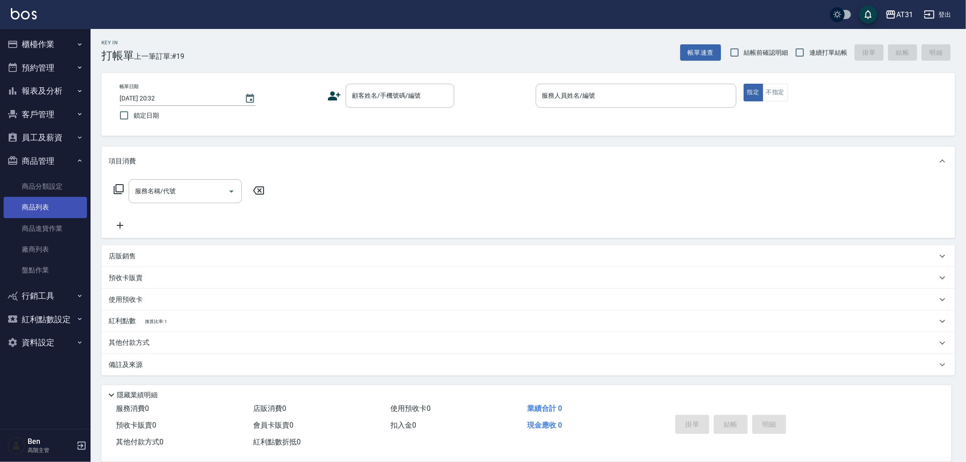
click at [43, 212] on link "商品列表" at bounding box center [45, 207] width 83 height 21
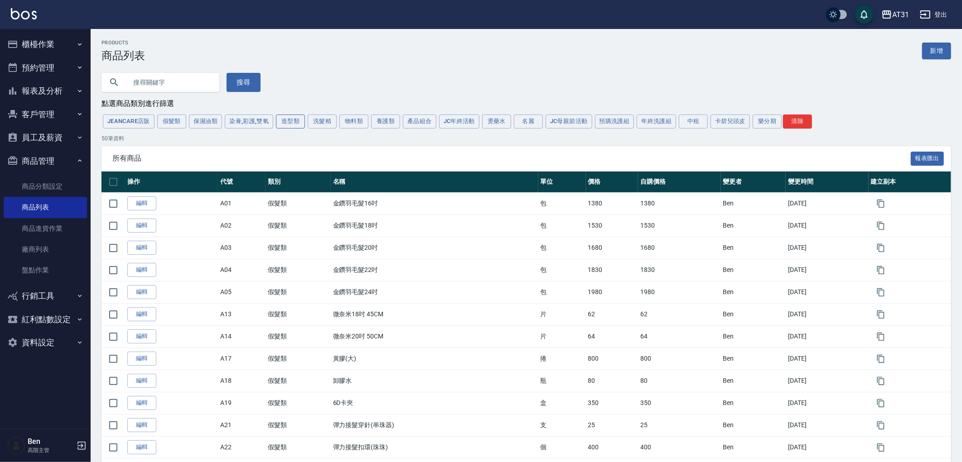
click at [288, 125] on button "造型類" at bounding box center [290, 122] width 29 height 14
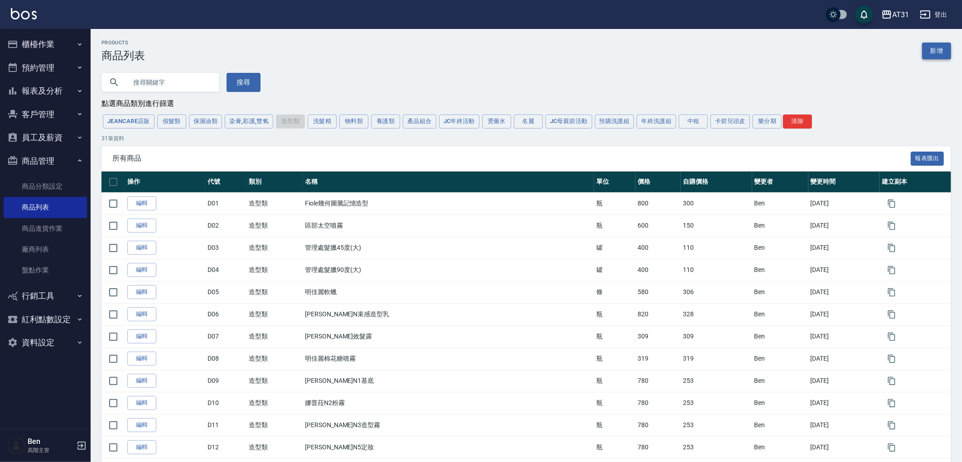
drag, startPoint x: 937, startPoint y: 53, endPoint x: 895, endPoint y: 53, distance: 41.2
click at [936, 53] on link "新增" at bounding box center [936, 51] width 29 height 17
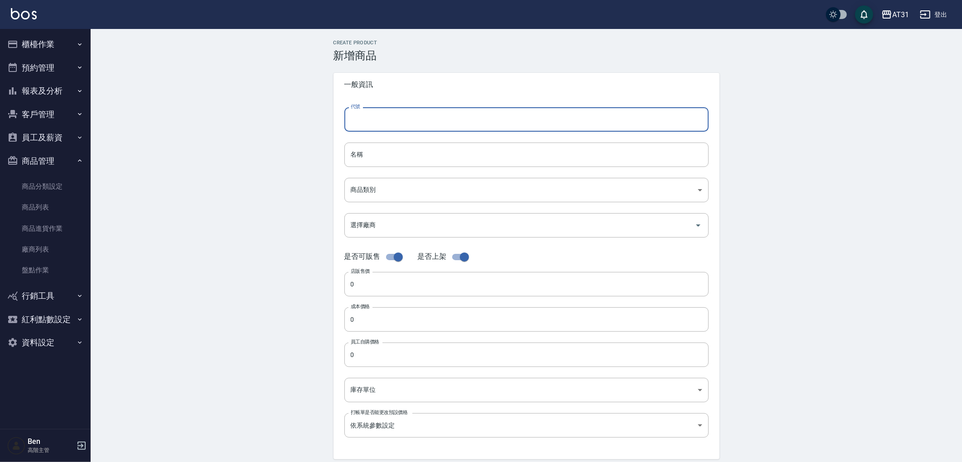
click at [366, 120] on input "代號" at bounding box center [526, 119] width 364 height 24
type input "D32"
click at [401, 159] on input "名稱" at bounding box center [526, 155] width 364 height 24
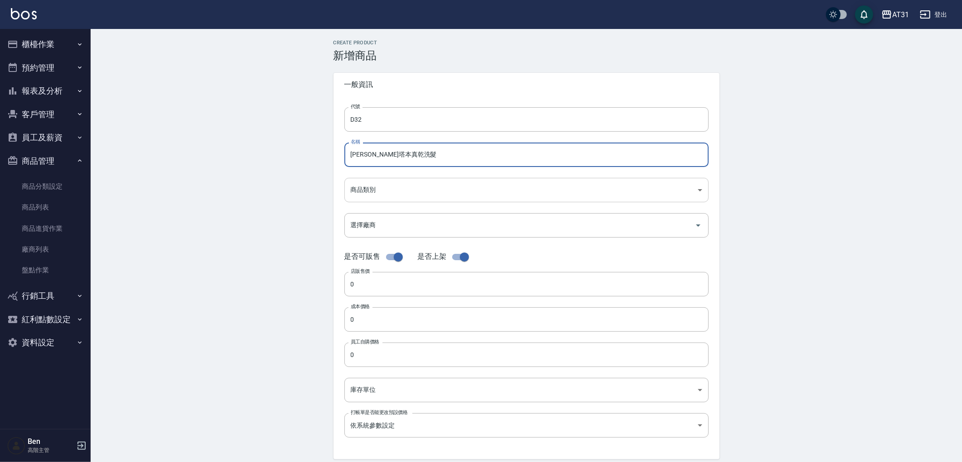
type input "蕾娜塔本真乾洗髮"
click at [389, 188] on body "AT31 登出 櫃檯作業 打帳單 帳單列表 掛單列表 座位開單 營業儀表板 現金收支登錄 高階收支登錄 材料自購登錄 每日結帳 排班表 現場電腦打卡 掃碼打卡…" at bounding box center [481, 312] width 962 height 625
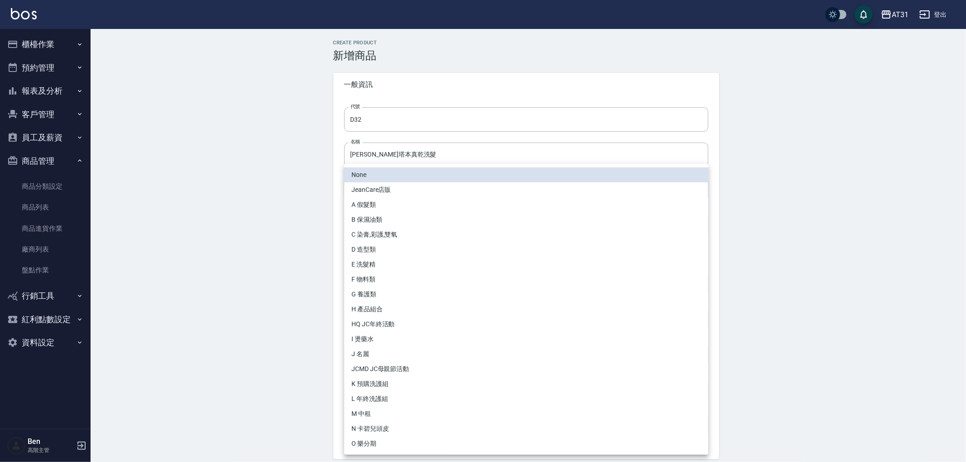
click at [377, 248] on li "D 造型類" at bounding box center [526, 249] width 364 height 15
type input "2bb796a6-21db-401e-9ac9-99e9d6b7f697"
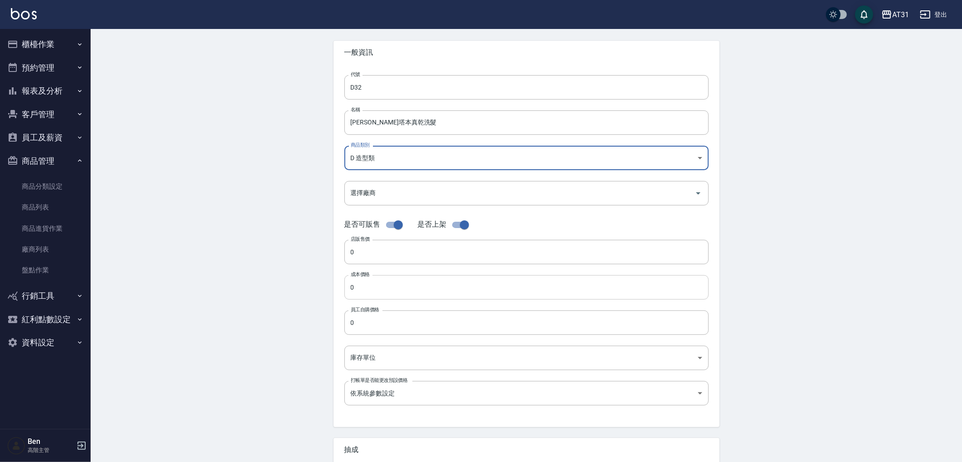
scroll to position [50, 0]
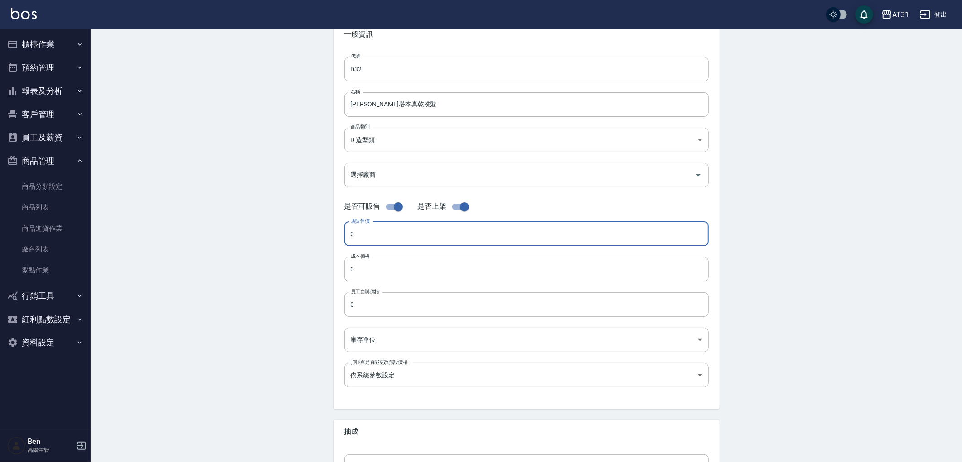
click at [361, 235] on input "0" at bounding box center [526, 234] width 364 height 24
type input "550"
click at [441, 264] on input "0" at bounding box center [526, 269] width 364 height 24
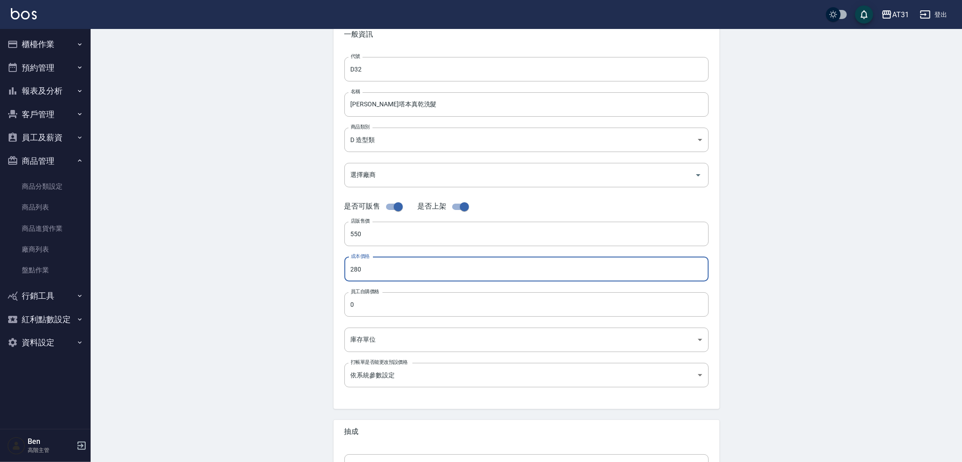
click at [332, 268] on div "Create Product 新增商品 一般資訊 代號 D32 代號 名稱 蕾娜塔本真乾洗髮 名稱 商品類別 D 造型類 2bb796a6-21db-40…" at bounding box center [526, 277] width 408 height 574
type input "280"
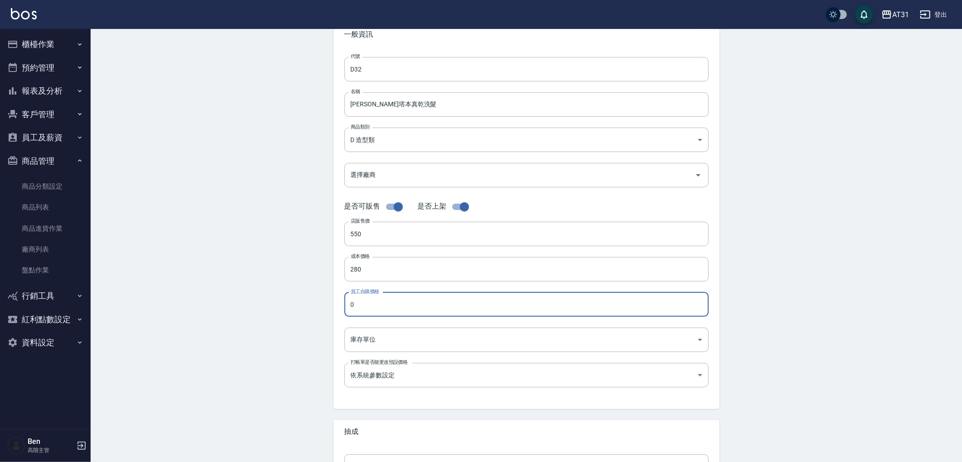
click at [393, 293] on input "0" at bounding box center [526, 305] width 364 height 24
paste input "28"
type input "280"
click at [396, 338] on body "AT31 登出 櫃檯作業 打帳單 帳單列表 掛單列表 座位開單 營業儀表板 現金收支登錄 高階收支登錄 材料自購登錄 每日結帳 排班表 現場電腦打卡 掃碼打卡…" at bounding box center [481, 262] width 962 height 625
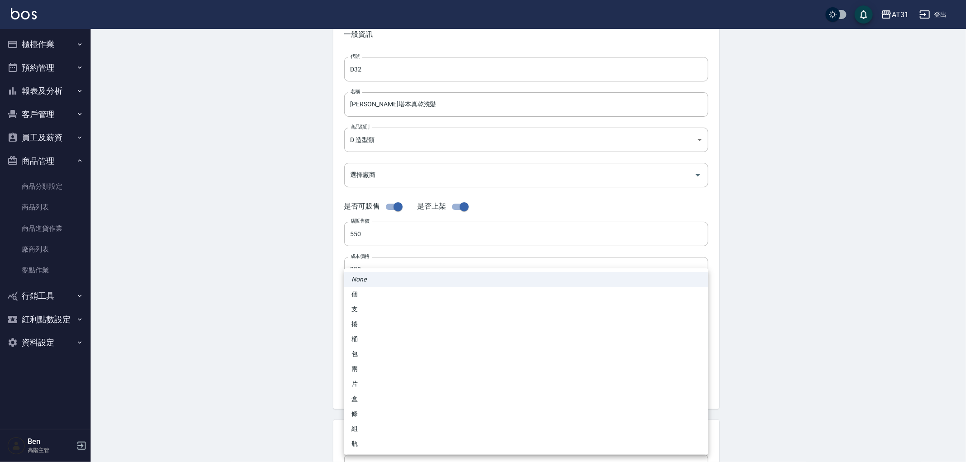
click at [373, 439] on li "瓶" at bounding box center [526, 444] width 364 height 15
type input "瓶"
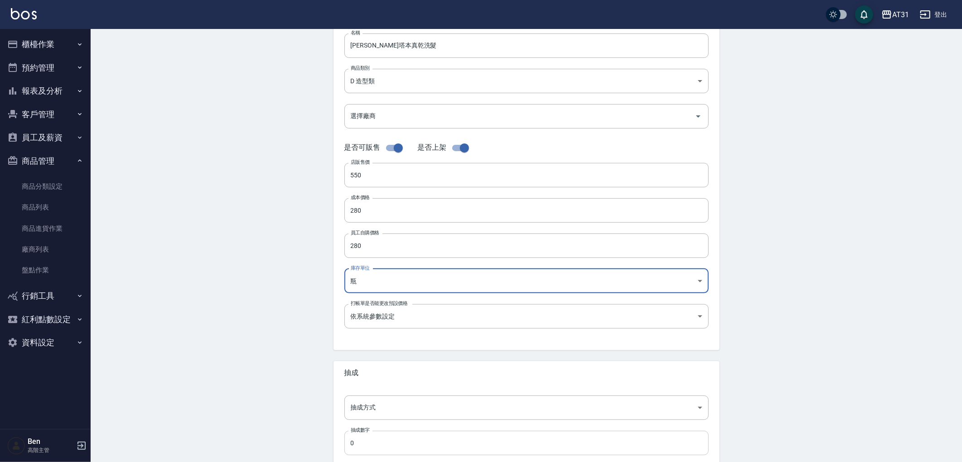
scroll to position [151, 0]
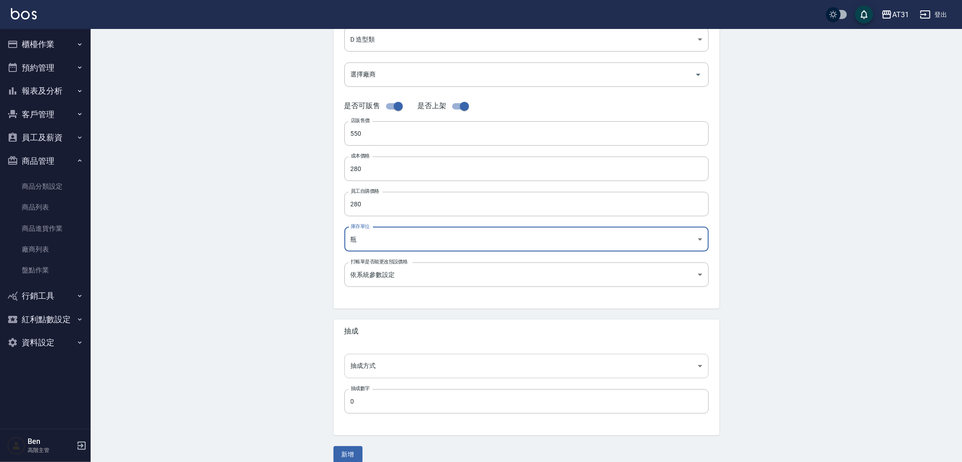
click at [370, 365] on body "AT31 登出 櫃檯作業 打帳單 帳單列表 掛單列表 座位開單 營業儀表板 現金收支登錄 高階收支登錄 材料自購登錄 每日結帳 排班表 現場電腦打卡 掃碼打卡…" at bounding box center [481, 161] width 962 height 625
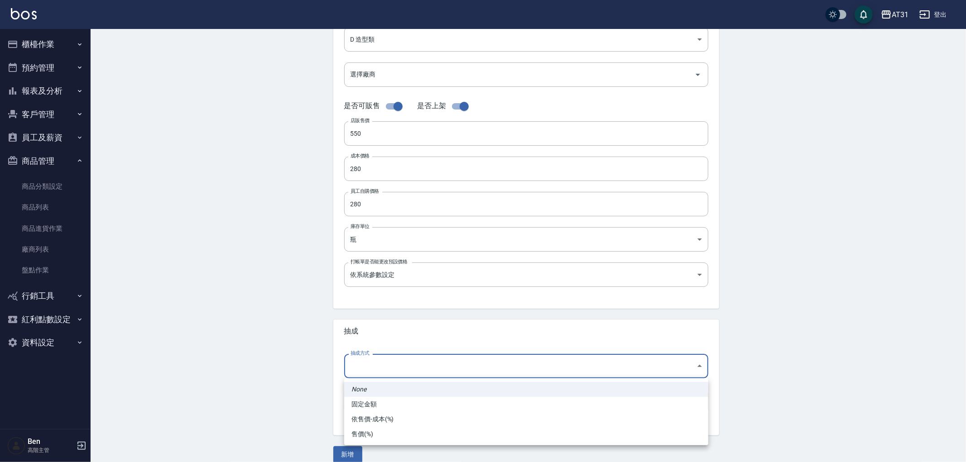
click at [379, 414] on li "依售價-成本(%)" at bounding box center [526, 419] width 364 height 15
type input "byCost"
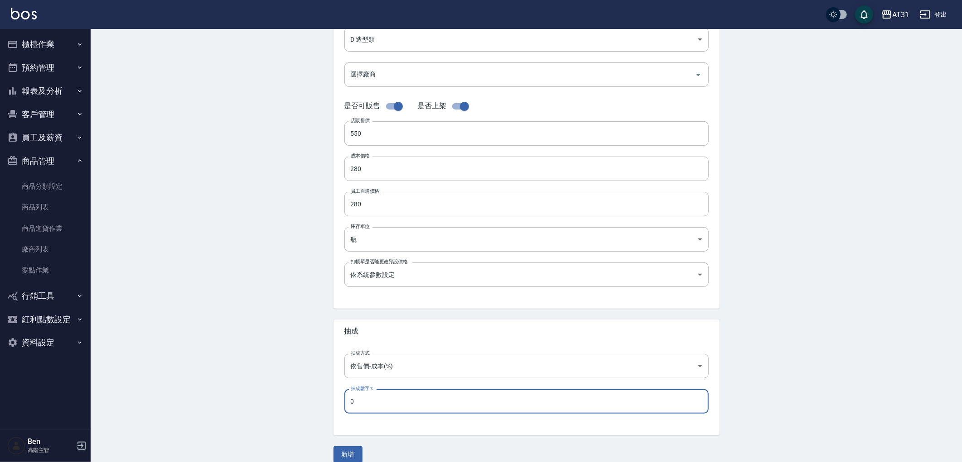
click at [365, 402] on input "0" at bounding box center [526, 401] width 364 height 24
type input "60"
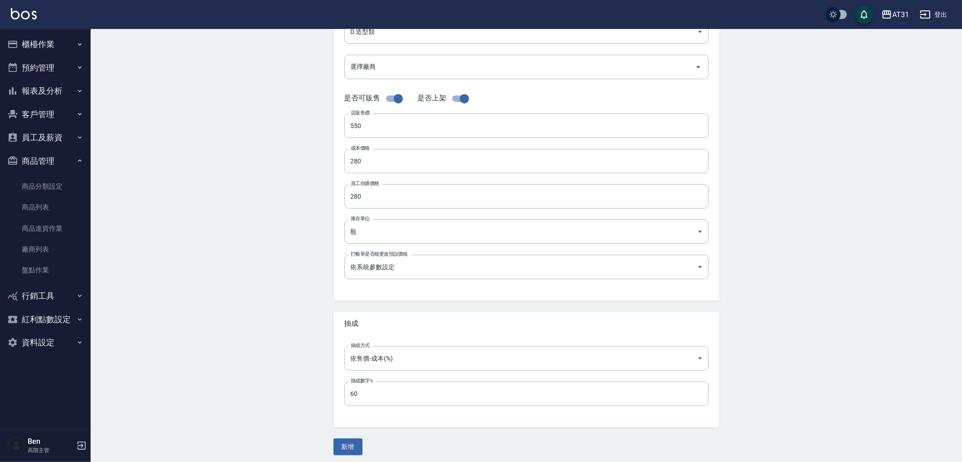
scroll to position [162, 0]
click at [348, 443] on button "新增" at bounding box center [347, 443] width 29 height 17
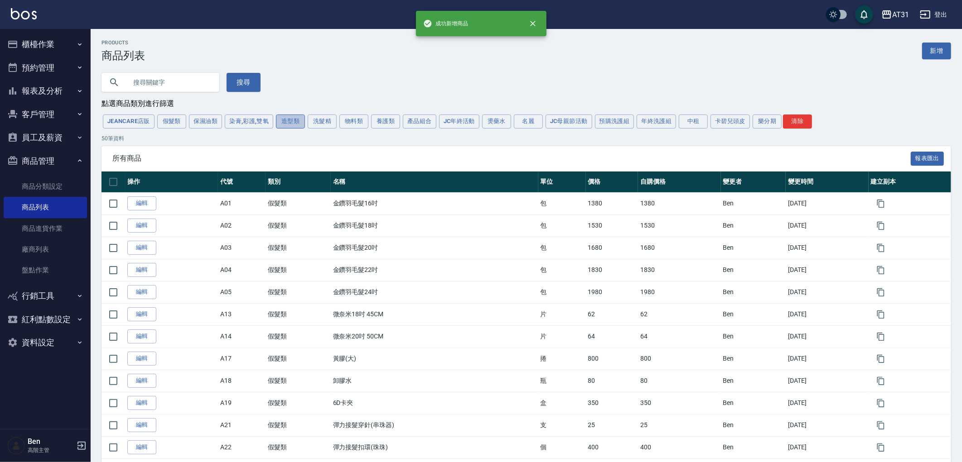
click at [292, 125] on button "造型類" at bounding box center [290, 122] width 29 height 14
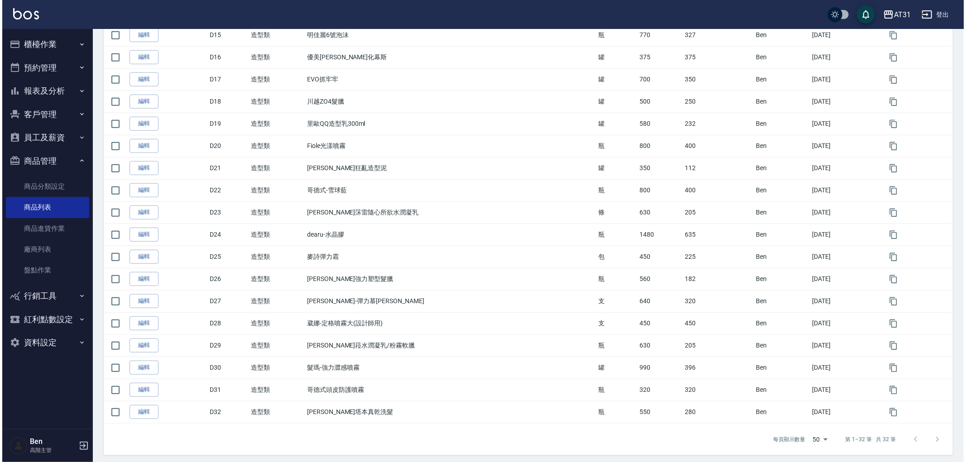
scroll to position [486, 0]
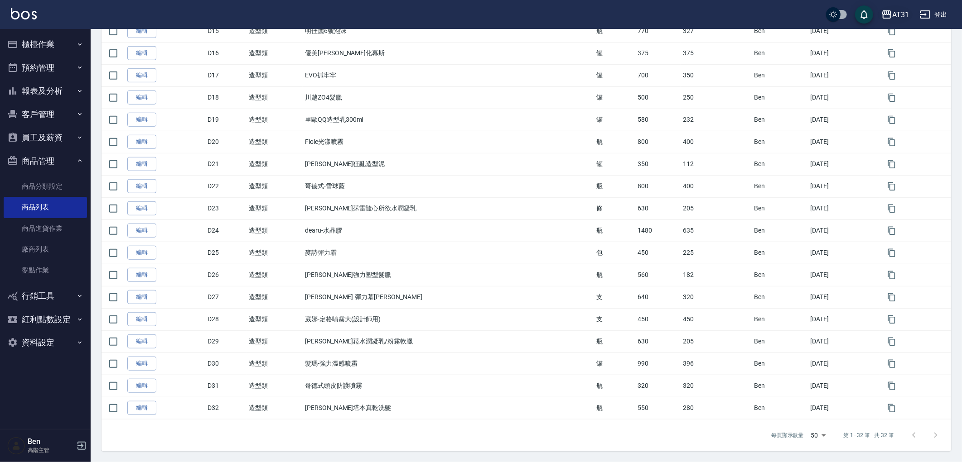
click at [893, 7] on button "AT31" at bounding box center [894, 14] width 35 height 19
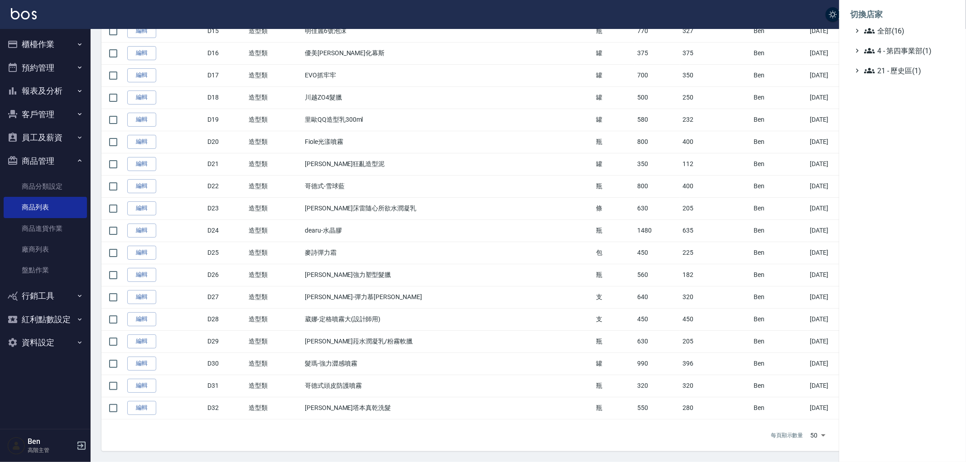
click at [908, 23] on li "切換店家" at bounding box center [902, 15] width 105 height 22
click at [900, 26] on span "全部(16)" at bounding box center [907, 30] width 87 height 11
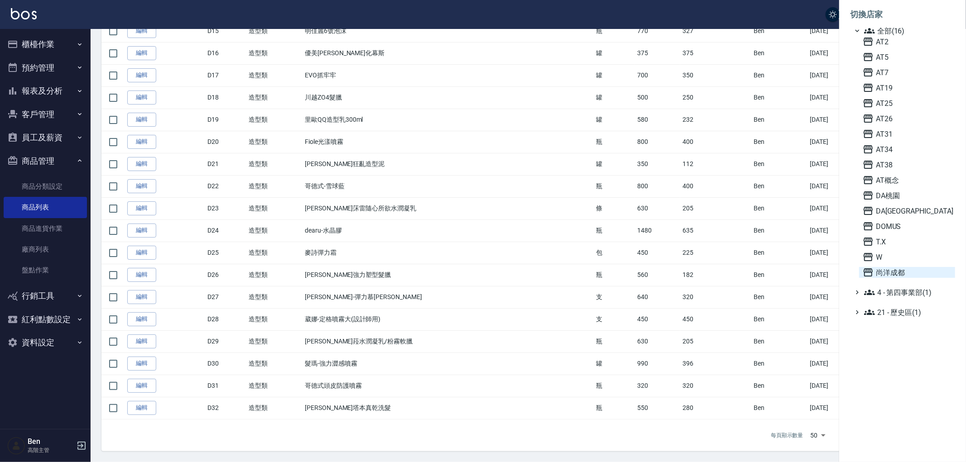
click at [916, 269] on span "尚洋成都" at bounding box center [907, 272] width 89 height 11
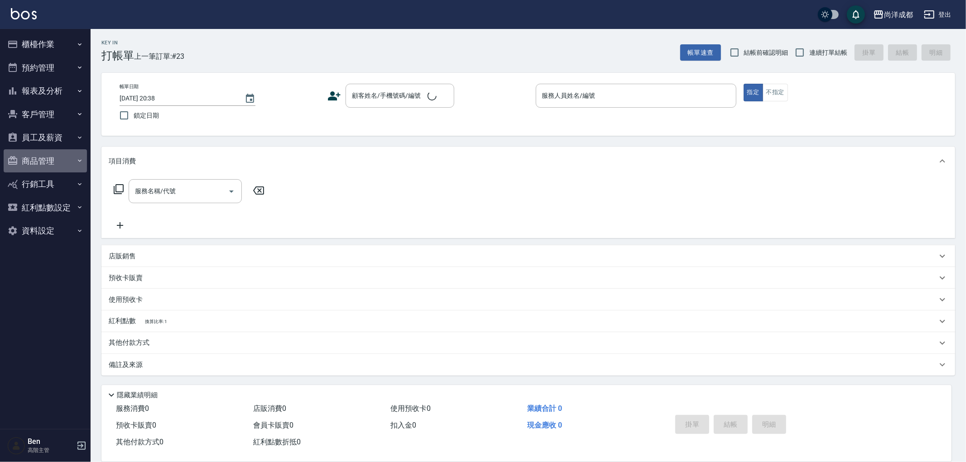
click at [51, 155] on button "商品管理" at bounding box center [45, 161] width 83 height 24
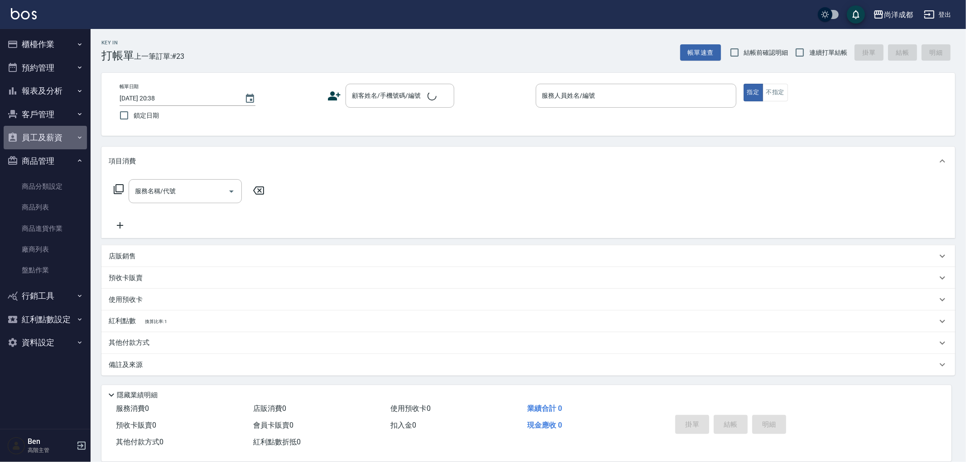
click at [55, 139] on button "員工及薪資" at bounding box center [45, 138] width 83 height 24
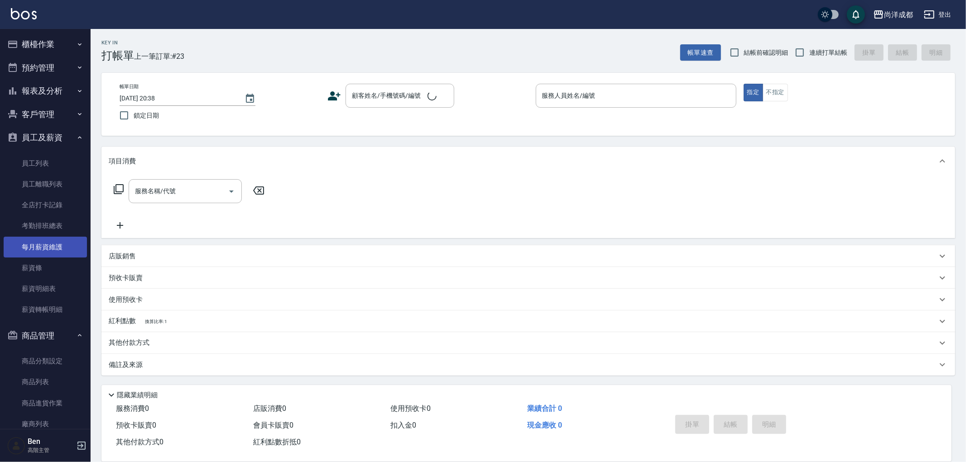
click at [60, 242] on link "每月薪資維護" at bounding box center [45, 247] width 83 height 21
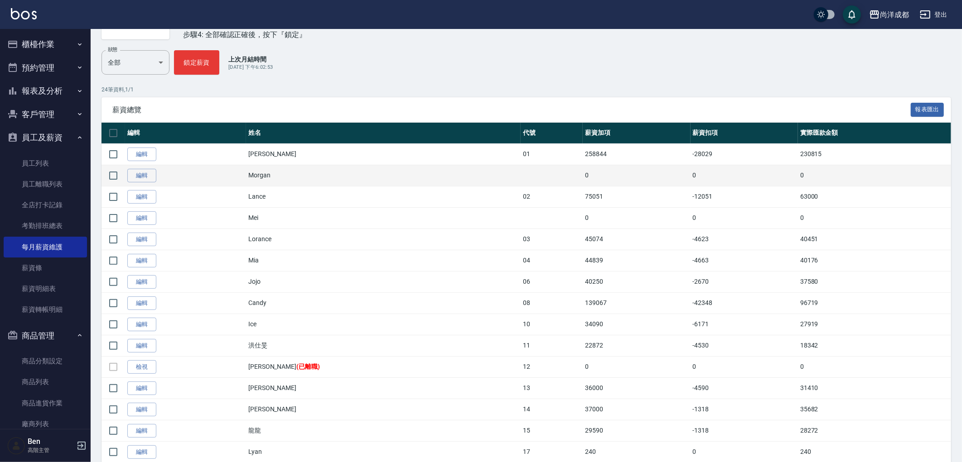
scroll to position [101, 0]
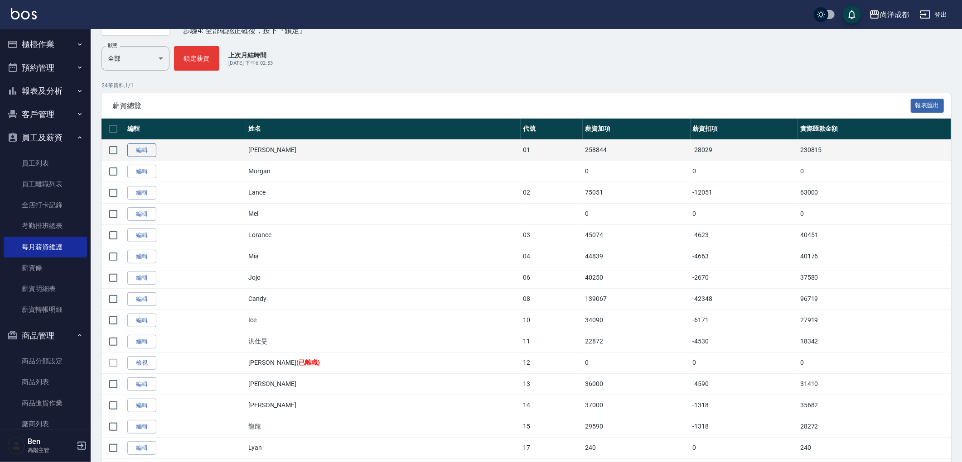
click at [143, 150] on link "編輯" at bounding box center [141, 151] width 29 height 14
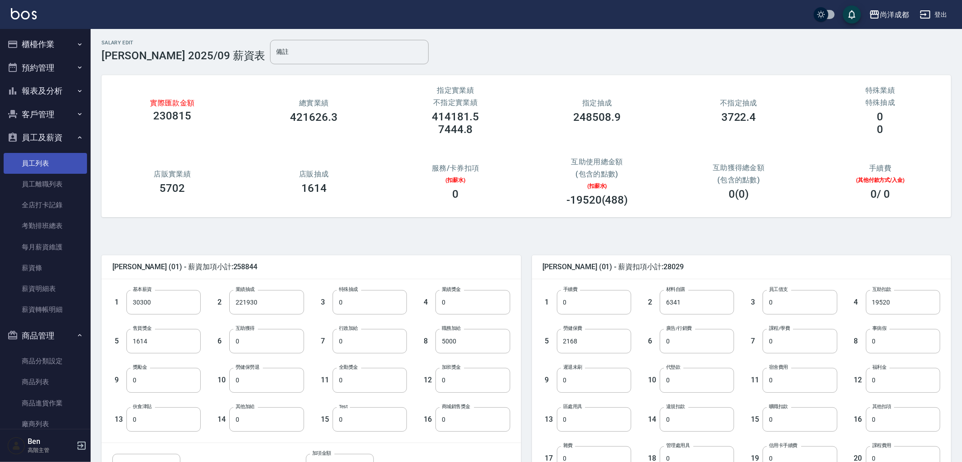
click at [39, 159] on link "員工列表" at bounding box center [45, 163] width 83 height 21
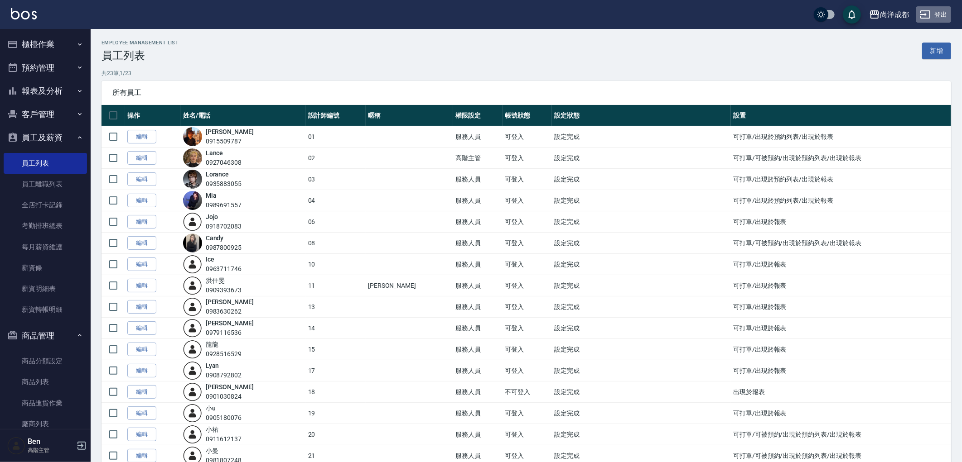
click at [942, 14] on button "登出" at bounding box center [933, 14] width 35 height 17
